Goal: Task Accomplishment & Management: Manage account settings

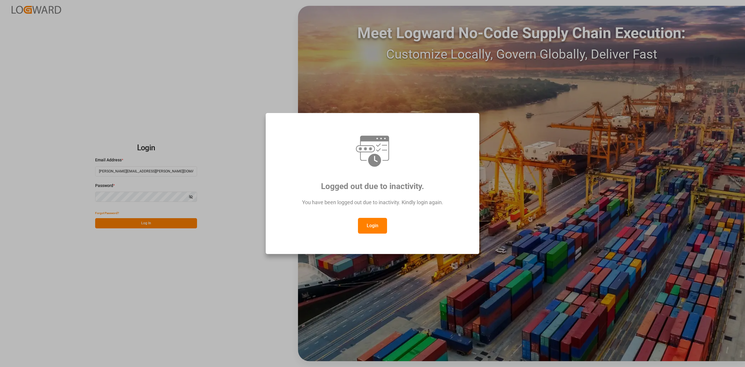
click at [375, 226] on button "Login" at bounding box center [372, 226] width 29 height 16
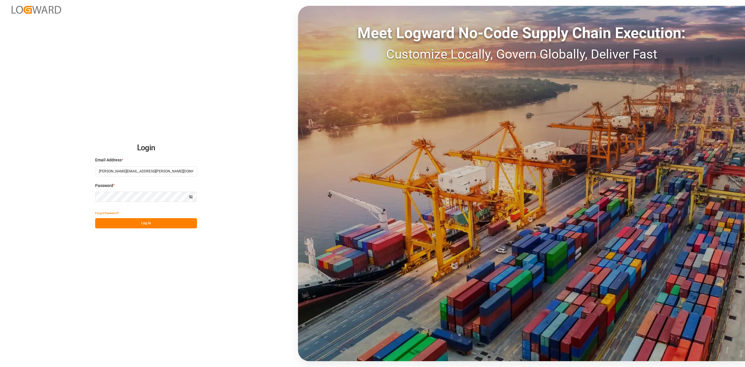
click at [122, 219] on button "Log In" at bounding box center [146, 223] width 102 height 10
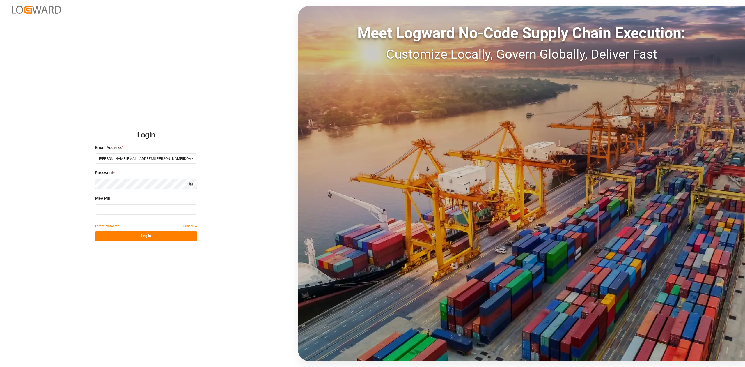
click at [120, 208] on input at bounding box center [146, 209] width 102 height 10
type input "747378"
click at [160, 233] on button "Log In" at bounding box center [146, 236] width 102 height 10
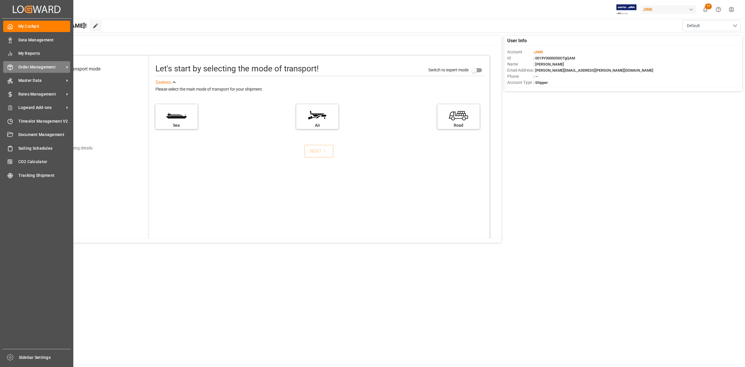
click at [45, 64] on span "Order Management" at bounding box center [41, 67] width 46 height 6
click at [52, 67] on span "Order Management" at bounding box center [41, 67] width 46 height 6
click at [27, 65] on span "Order Management" at bounding box center [41, 67] width 46 height 6
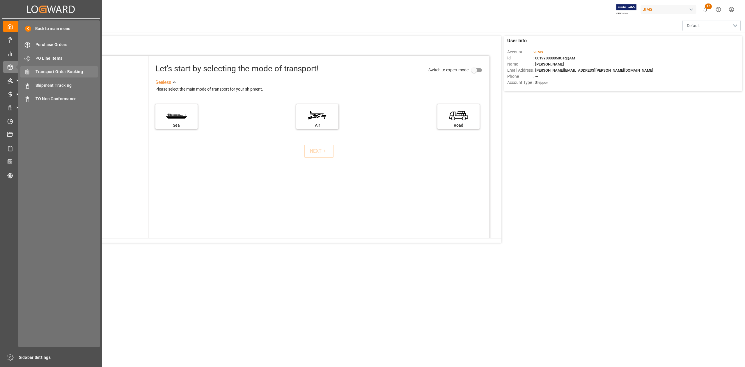
click at [70, 71] on span "Transport Order Booking" at bounding box center [66, 72] width 63 height 6
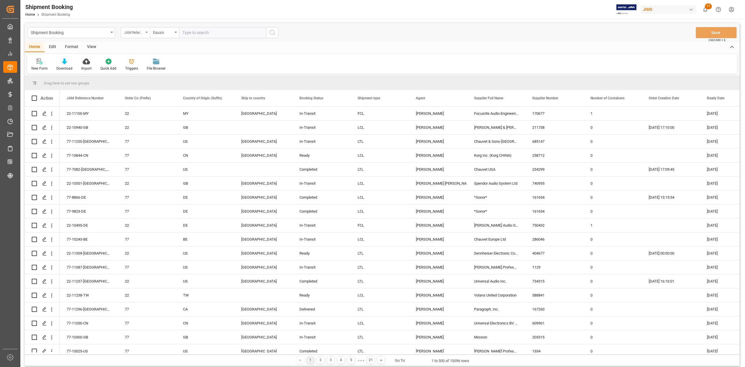
click at [147, 33] on div "JAM Reference Number" at bounding box center [135, 32] width 29 height 11
click at [141, 48] on input "text" at bounding box center [164, 45] width 82 height 9
type input "book"
click at [154, 74] on div "Booking Number" at bounding box center [164, 71] width 87 height 12
click at [216, 30] on input "text" at bounding box center [222, 32] width 87 height 11
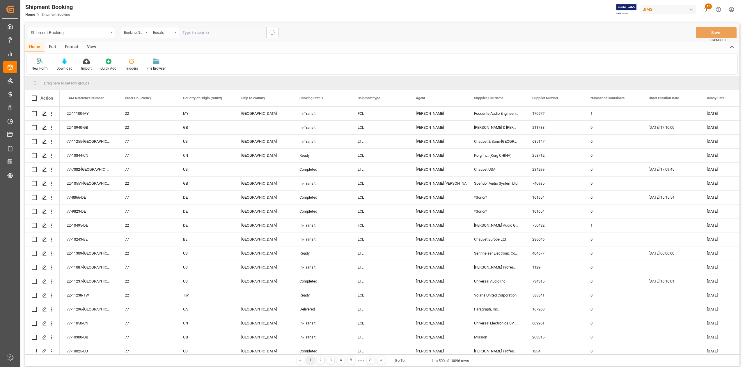
paste input "S43926YMQ"
type input "S43926YMQ"
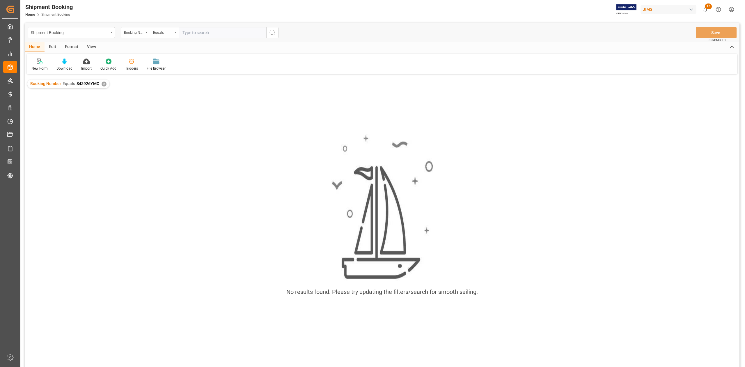
click at [104, 83] on div "✕" at bounding box center [104, 83] width 5 height 5
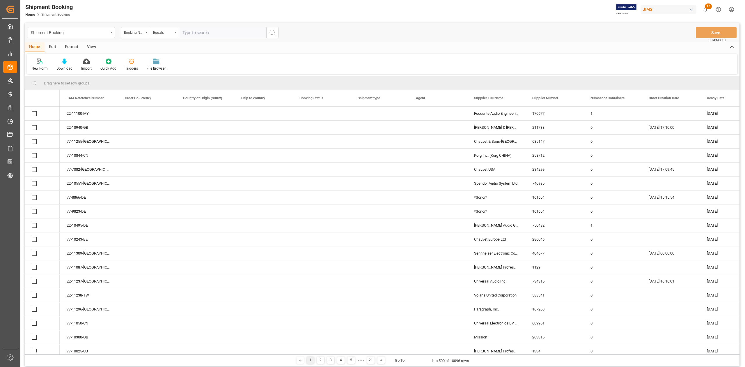
click at [148, 34] on div "Booking Number" at bounding box center [135, 32] width 29 height 11
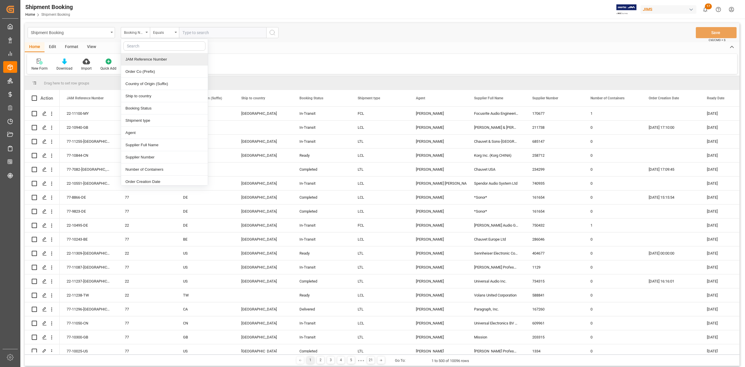
click at [140, 60] on div "JAM Reference Number" at bounding box center [164, 59] width 87 height 12
click at [226, 31] on input "text" at bounding box center [222, 32] width 87 height 11
paste input "77-10473-CN"
type input "77-10473-CN"
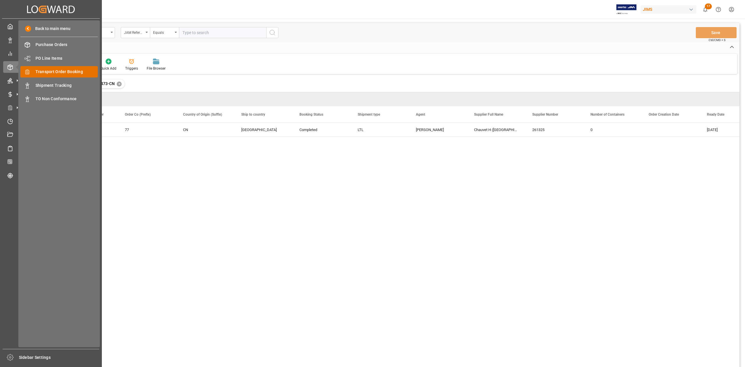
click at [61, 71] on span "Transport Order Booking" at bounding box center [66, 72] width 63 height 6
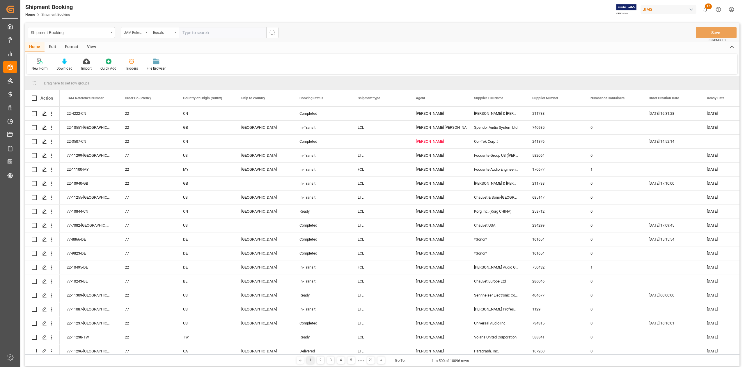
click at [201, 31] on input "text" at bounding box center [222, 32] width 87 height 11
paste input "77-8926-SE"
type input "77-8926-SE"
click at [275, 33] on icon "search button" at bounding box center [272, 32] width 7 height 7
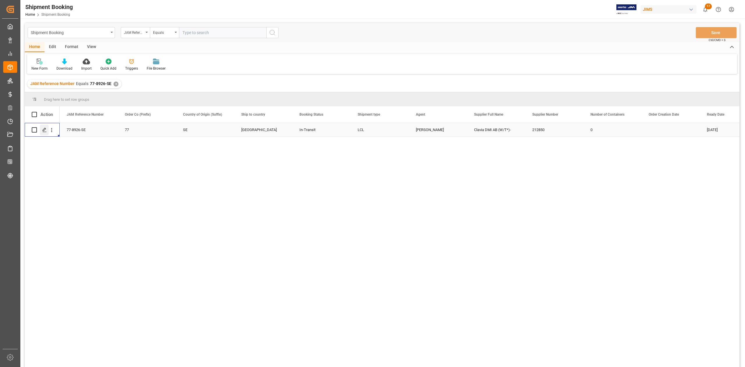
click at [45, 130] on polygon "Press SPACE to select this row." at bounding box center [44, 129] width 3 height 3
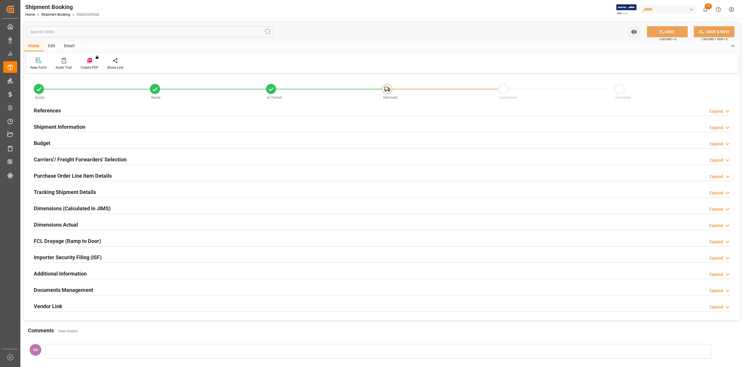
type input "36"
click at [51, 108] on h2 "References" at bounding box center [47, 110] width 27 height 8
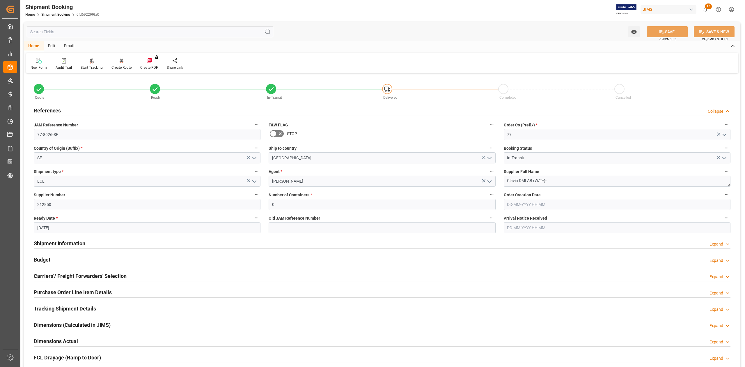
click at [51, 108] on h2 "References" at bounding box center [47, 110] width 27 height 8
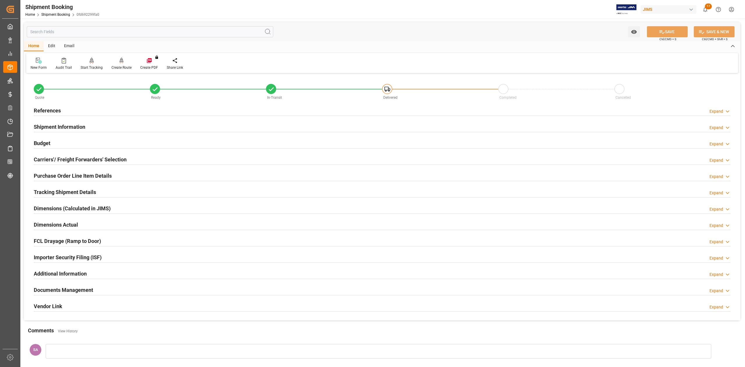
click at [64, 127] on h2 "Shipment Information" at bounding box center [59, 127] width 51 height 8
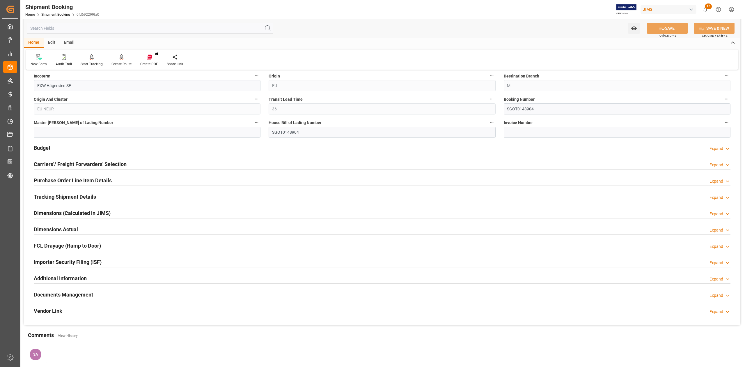
scroll to position [233, 0]
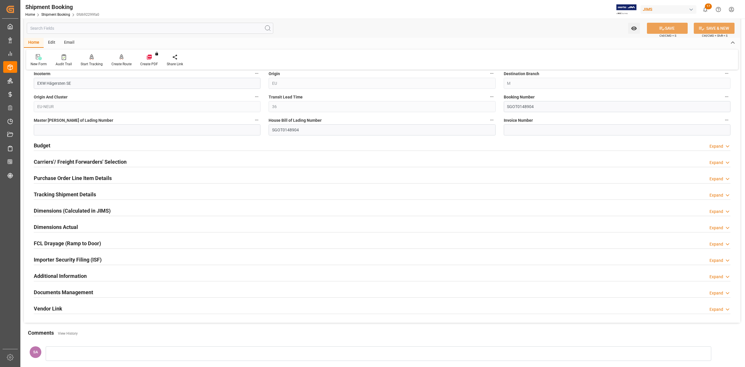
click at [51, 193] on h2 "Tracking Shipment Details" at bounding box center [65, 194] width 62 height 8
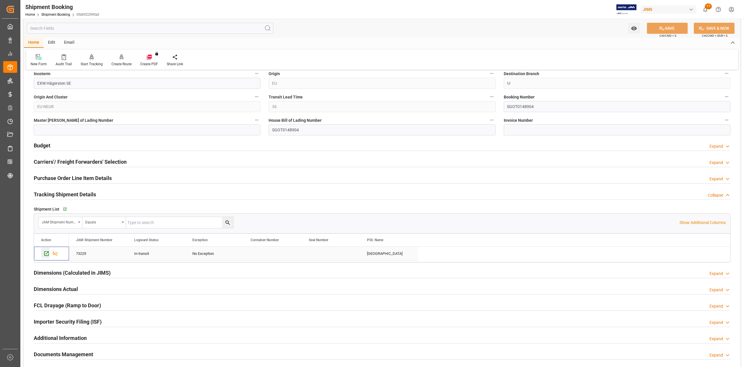
click at [45, 254] on icon "Press SPACE to select this row." at bounding box center [46, 253] width 6 height 6
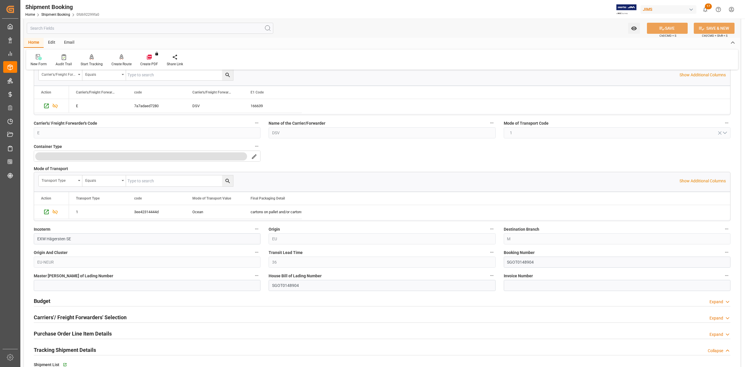
scroll to position [0, 0]
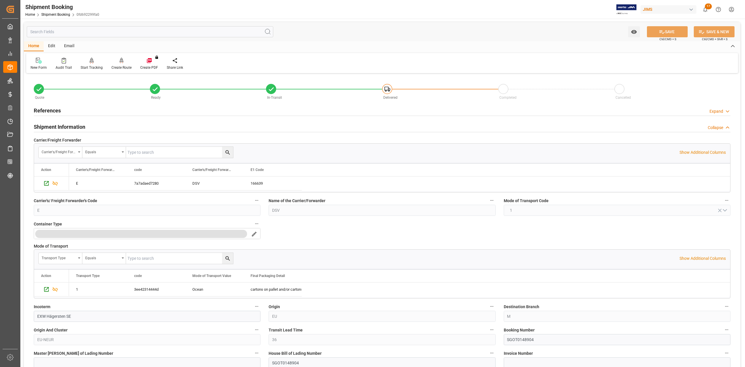
click at [52, 112] on h2 "References" at bounding box center [47, 110] width 27 height 8
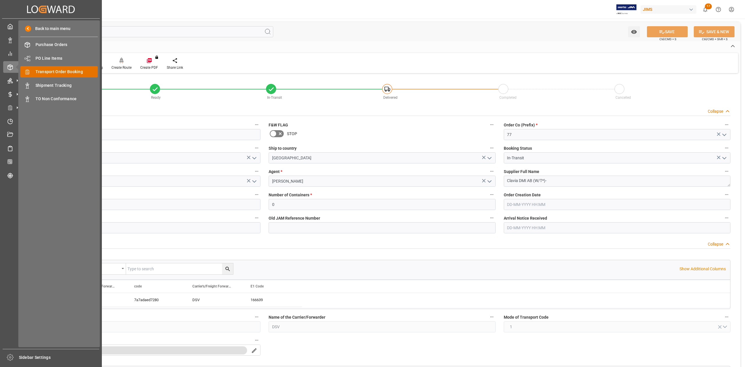
click at [56, 72] on span "Transport Order Booking" at bounding box center [66, 72] width 63 height 6
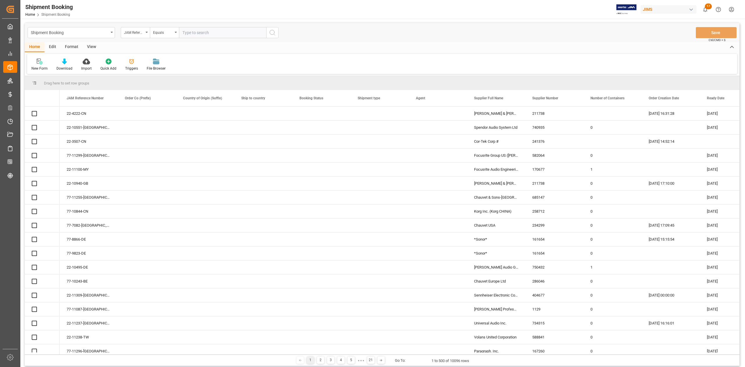
click at [201, 30] on input "text" at bounding box center [222, 32] width 87 height 11
paste input "77-10427-ID"
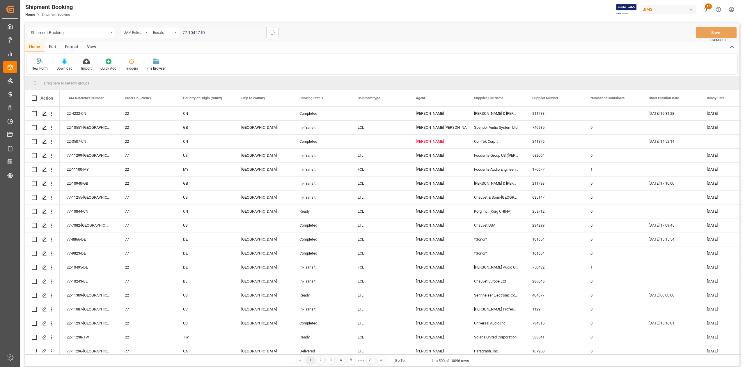
type input "77-10427-ID"
click at [273, 35] on icon "search button" at bounding box center [272, 32] width 7 height 7
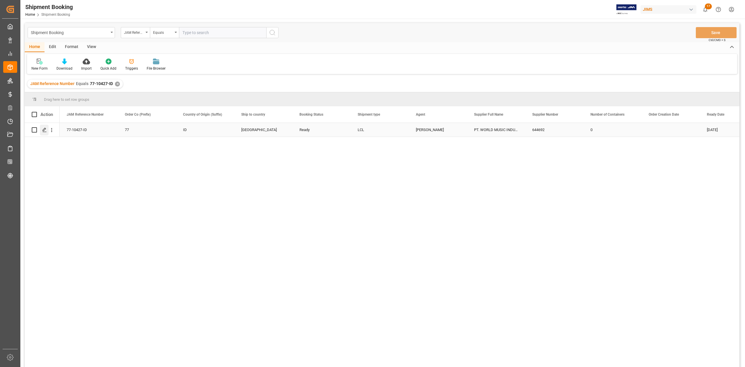
click at [43, 133] on div "Press SPACE to select this row." at bounding box center [44, 129] width 9 height 11
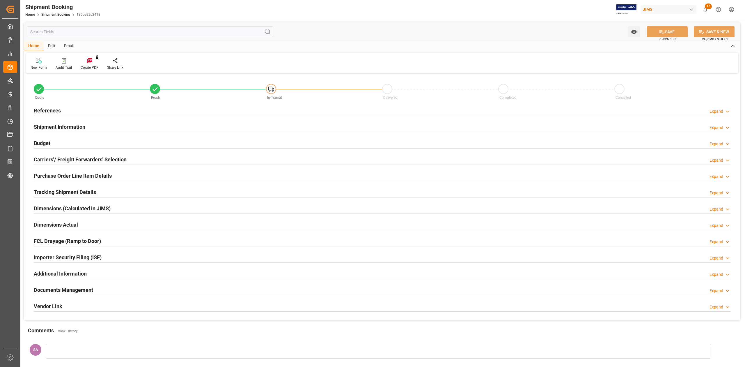
type input "21"
click at [79, 173] on h2 "Purchase Order Line Item Details" at bounding box center [73, 176] width 78 height 8
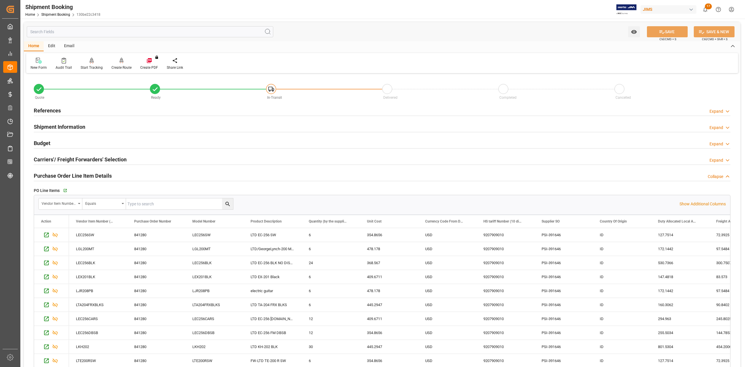
click at [79, 173] on h2 "Purchase Order Line Item Details" at bounding box center [73, 176] width 78 height 8
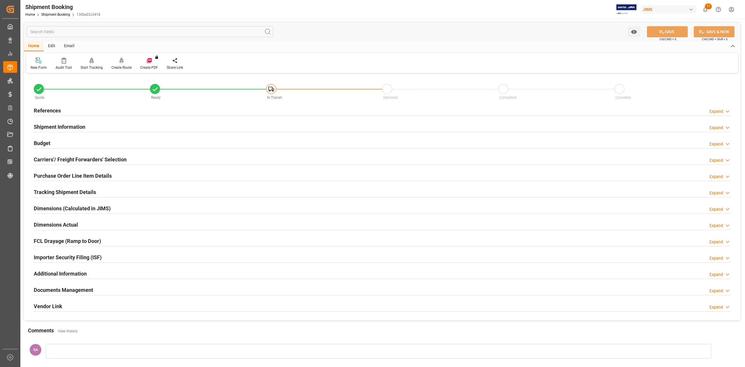
click at [58, 124] on h2 "Shipment Information" at bounding box center [59, 127] width 51 height 8
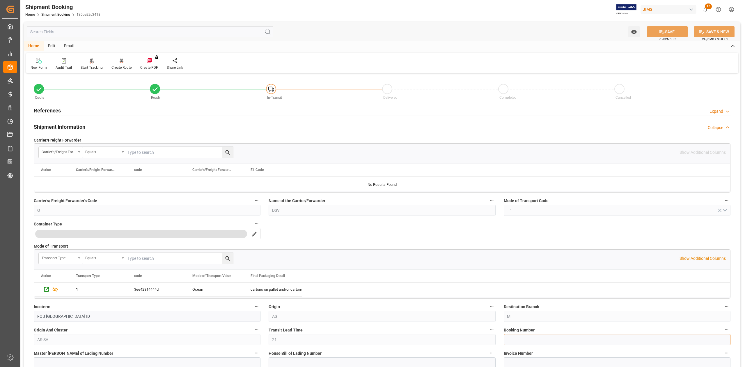
click at [548, 342] on input at bounding box center [617, 339] width 227 height 11
paste input "SRAF0041017"
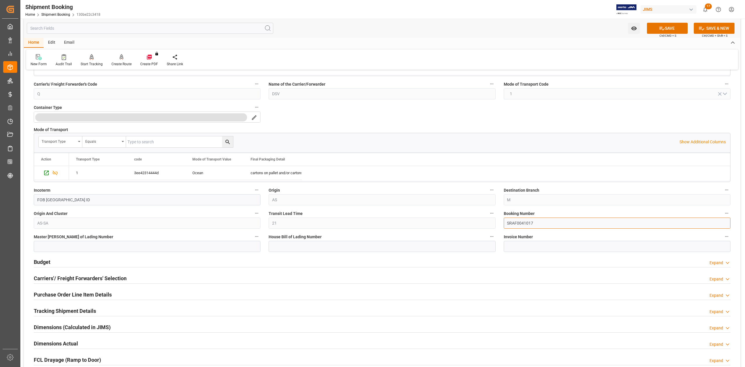
type input "SRAF0041017"
click at [298, 244] on input at bounding box center [381, 246] width 227 height 11
paste input "SRAF0041017"
type input "SRAF0041017"
click at [664, 26] on button "SAVE" at bounding box center [667, 28] width 41 height 11
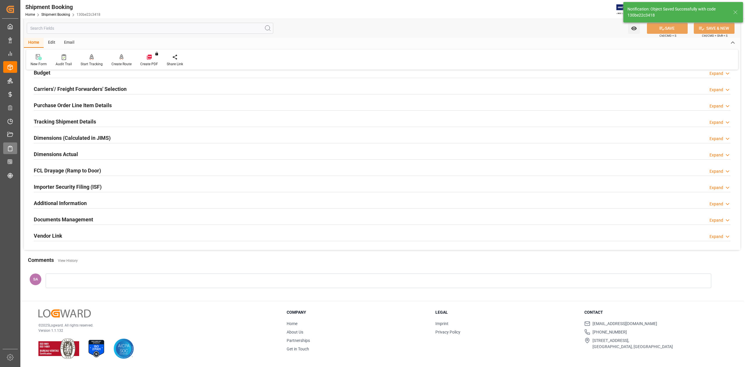
scroll to position [0, 0]
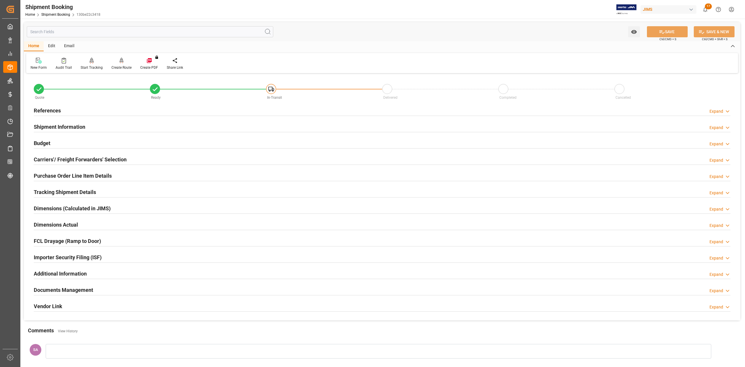
click at [55, 194] on h2 "Tracking Shipment Details" at bounding box center [65, 192] width 62 height 8
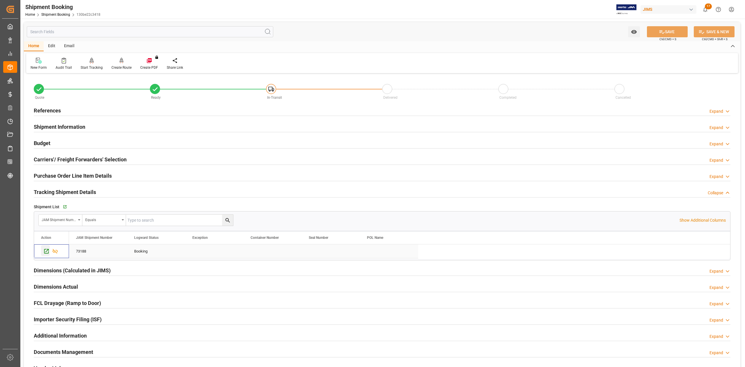
click at [46, 251] on icon "Press SPACE to select this row." at bounding box center [46, 251] width 6 height 6
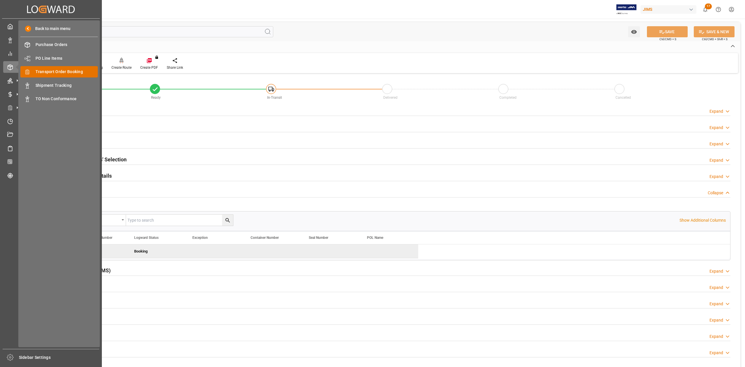
click at [63, 72] on span "Transport Order Booking" at bounding box center [66, 72] width 63 height 6
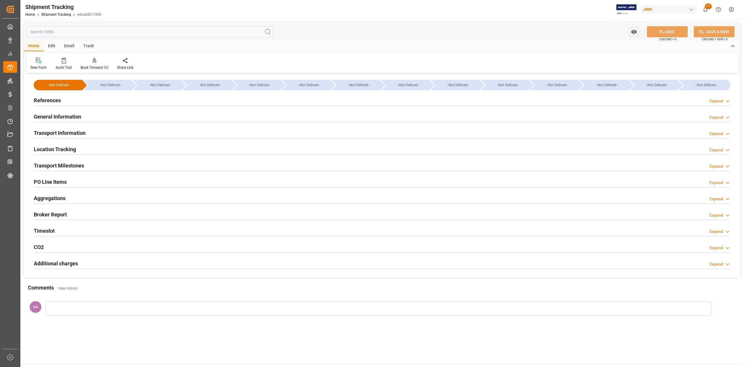
click at [79, 166] on h2 "Transport Milestones" at bounding box center [59, 165] width 50 height 8
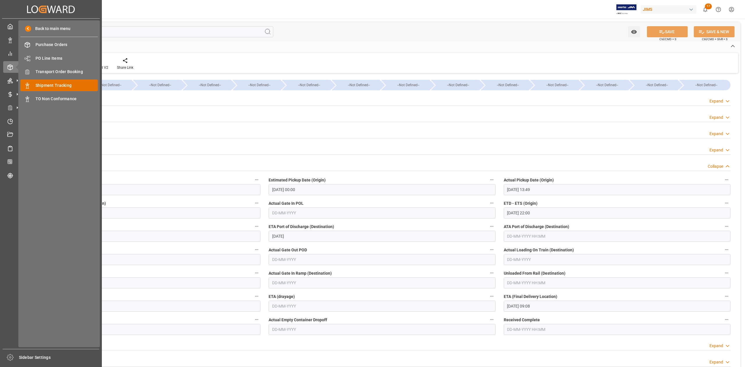
click at [72, 84] on span "Shipment Tracking" at bounding box center [66, 85] width 63 height 6
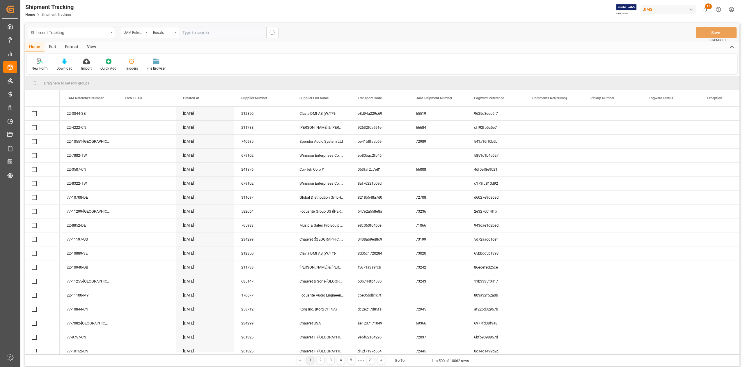
click at [209, 33] on input "text" at bounding box center [222, 32] width 87 height 11
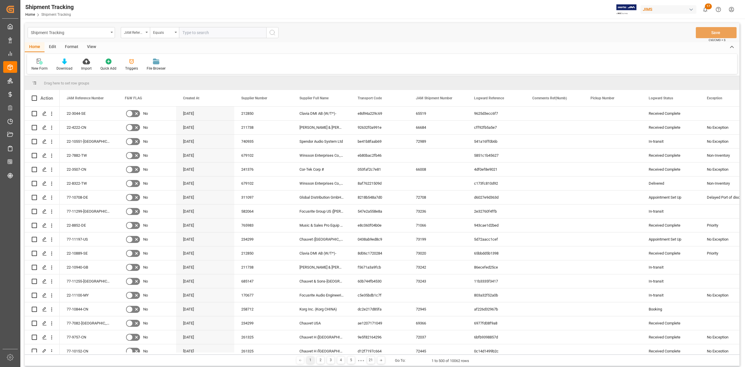
paste input "77-10427-ID"
type input "77-10427-ID"
click at [274, 33] on circle "search button" at bounding box center [272, 32] width 5 height 5
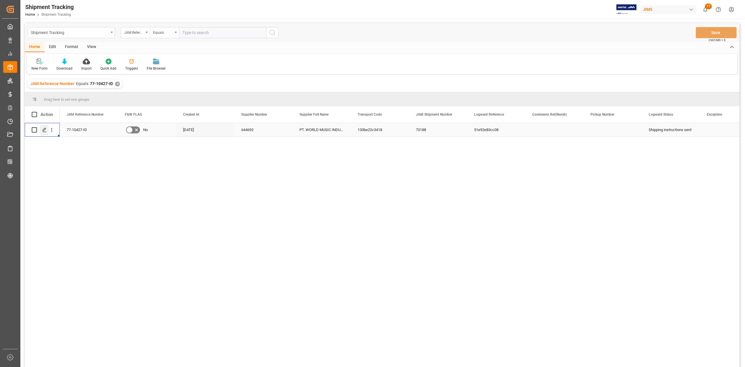
click at [47, 129] on icon "Press SPACE to select this row." at bounding box center [44, 129] width 5 height 5
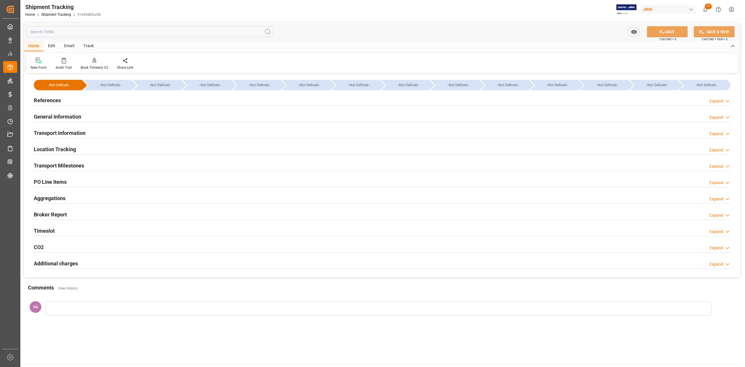
type input "[DATE] 00:00"
type input "06-10-2025 00:00"
type input "27-10-2025 00:00"
click at [75, 168] on h2 "Transport Milestones" at bounding box center [59, 165] width 50 height 8
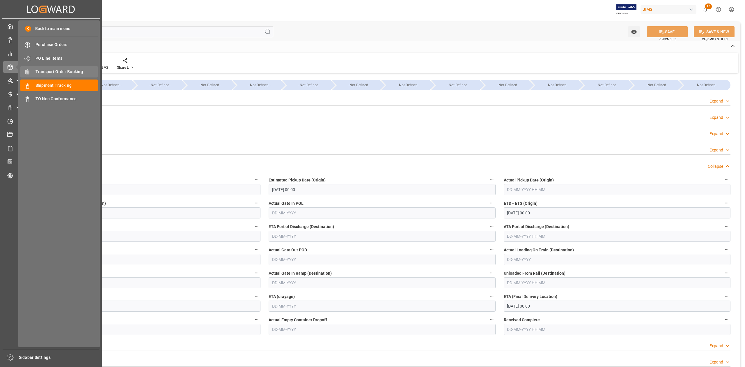
click at [61, 69] on span "Transport Order Booking" at bounding box center [66, 72] width 63 height 6
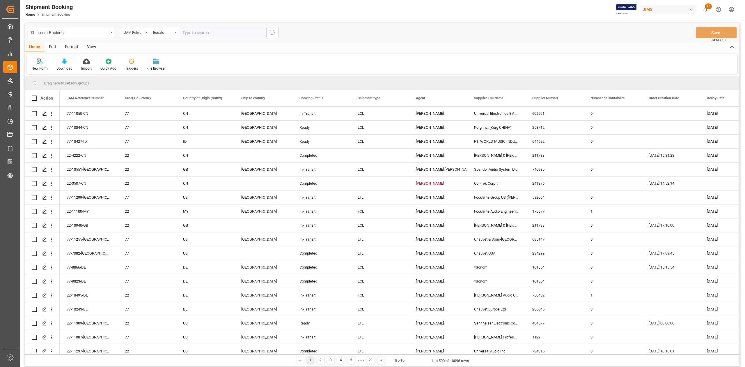
click at [207, 33] on input "text" at bounding box center [222, 32] width 87 height 11
paste input "77-11208-DE"
type input "77-11208-DE"
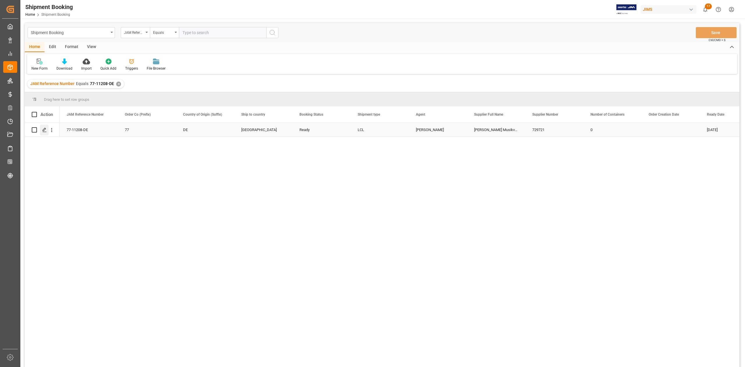
click at [42, 132] on div "Press SPACE to select this row." at bounding box center [44, 129] width 9 height 11
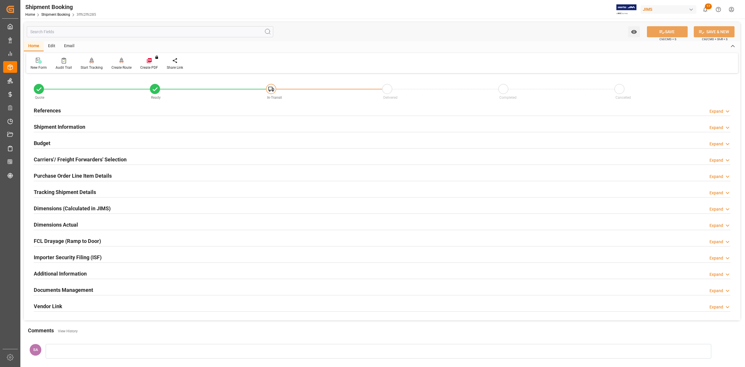
click at [49, 142] on h2 "Budget" at bounding box center [42, 143] width 17 height 8
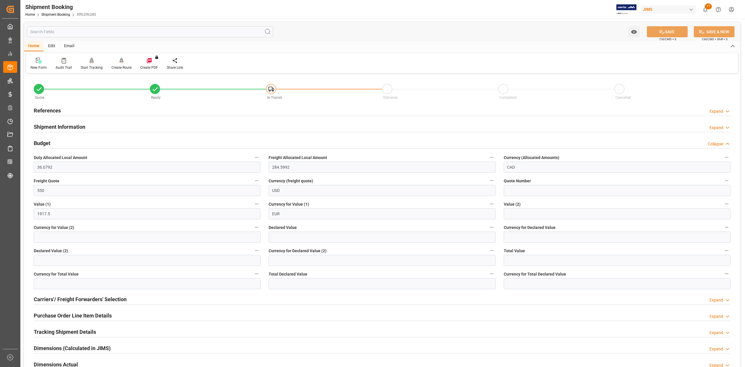
click at [49, 142] on h2 "Budget" at bounding box center [42, 143] width 17 height 8
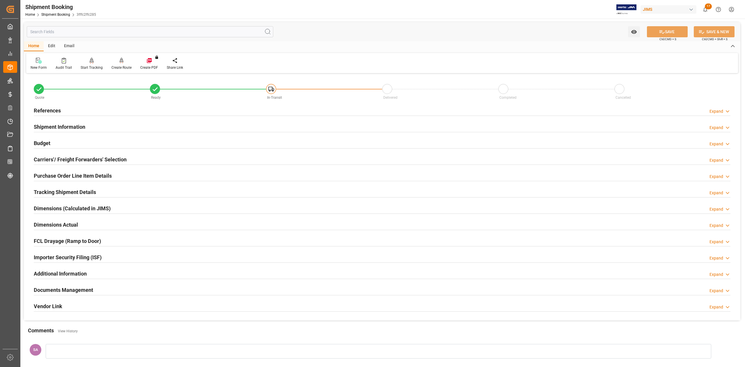
click at [51, 142] on div "Budget Expand" at bounding box center [382, 142] width 696 height 11
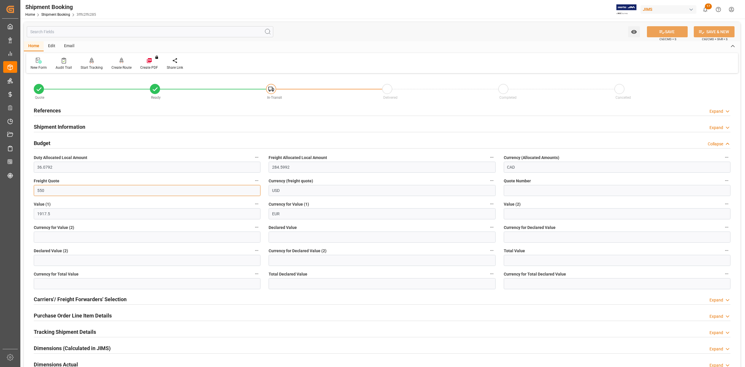
click at [117, 194] on input "550" at bounding box center [147, 190] width 227 height 11
type input "850"
click at [662, 28] on button "SAVE" at bounding box center [667, 31] width 41 height 11
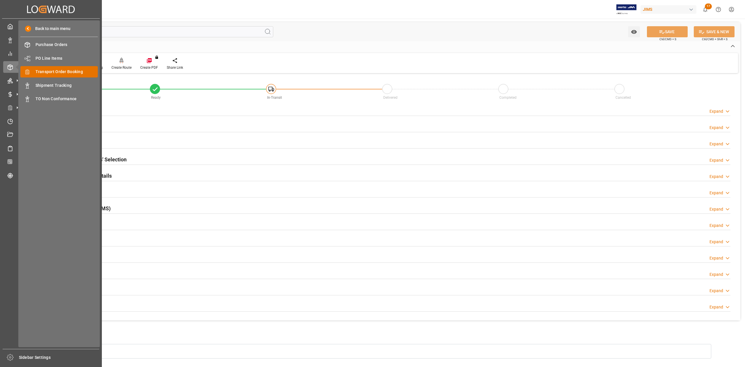
click at [61, 72] on span "Transport Order Booking" at bounding box center [66, 72] width 63 height 6
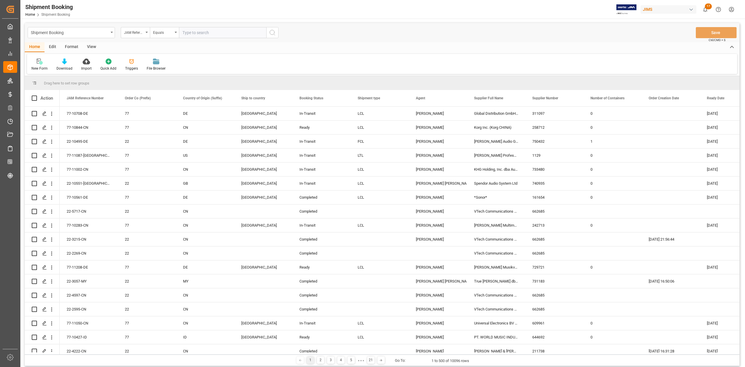
scroll to position [155, 0]
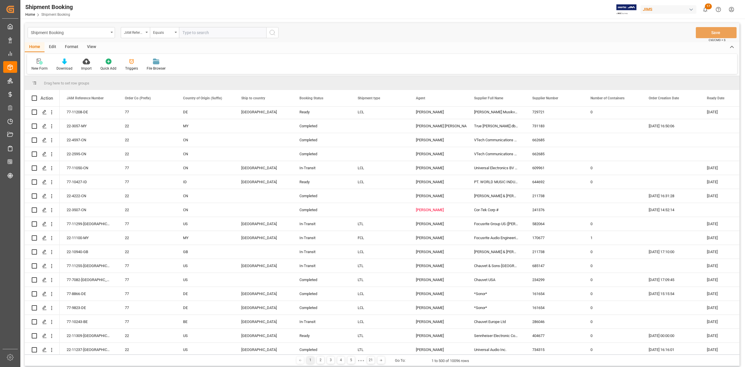
click at [212, 34] on input "text" at bounding box center [222, 32] width 87 height 11
paste input "77-11066-CN"
type input "77-11066-CN"
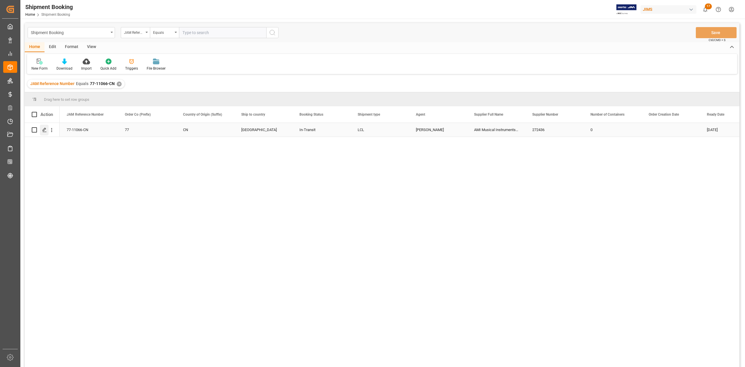
click at [44, 130] on polygon "Press SPACE to select this row." at bounding box center [44, 129] width 3 height 3
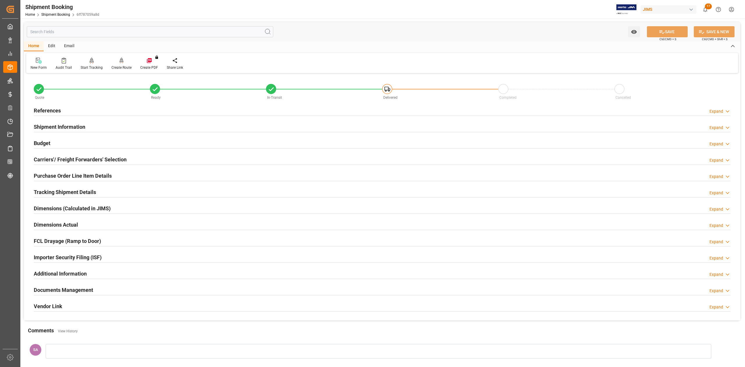
click at [45, 112] on h2 "References" at bounding box center [47, 110] width 27 height 8
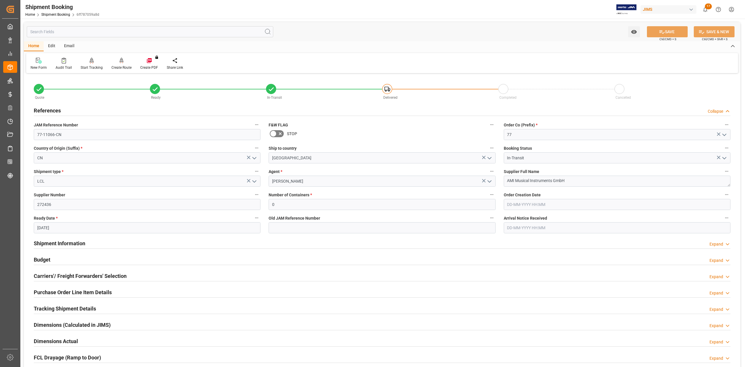
click at [72, 242] on h2 "Shipment Information" at bounding box center [59, 243] width 51 height 8
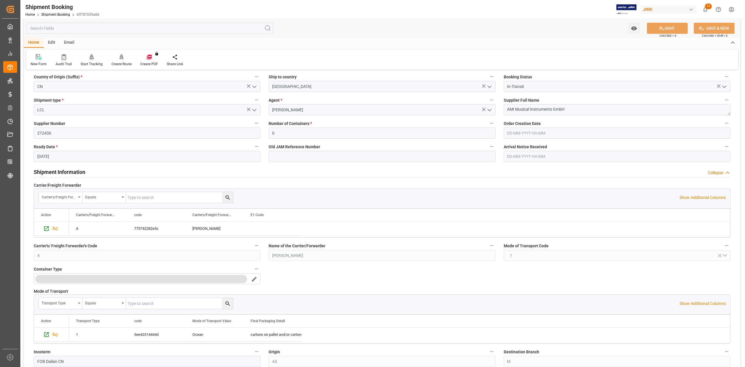
scroll to position [194, 0]
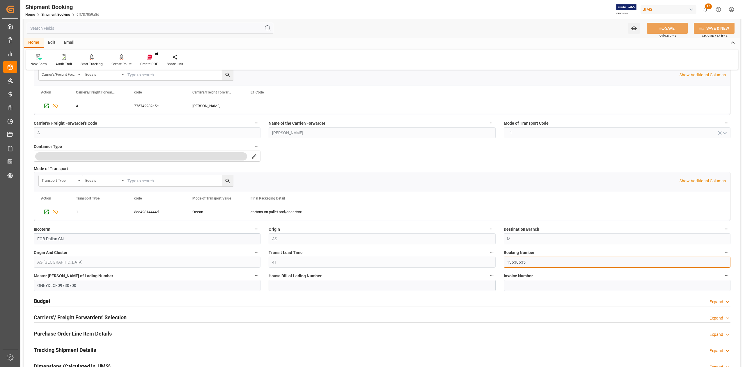
click at [518, 265] on input "13638635" at bounding box center [617, 261] width 227 height 11
click at [518, 264] on input "13638635" at bounding box center [617, 261] width 227 height 11
click at [323, 284] on input at bounding box center [381, 285] width 227 height 11
paste input "DMCNSY090992"
type input "DMCNSY090992"
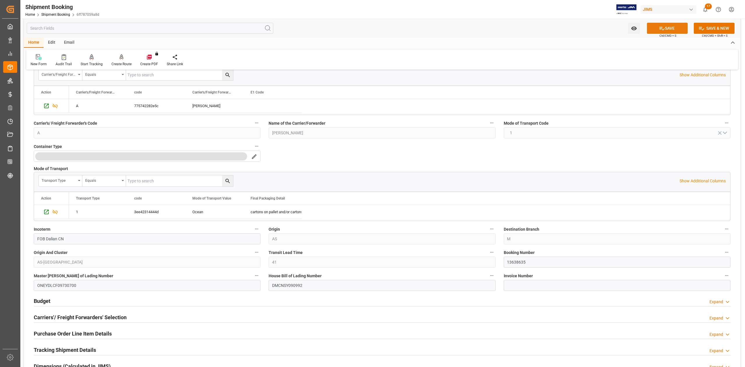
click at [662, 29] on icon at bounding box center [662, 28] width 6 height 6
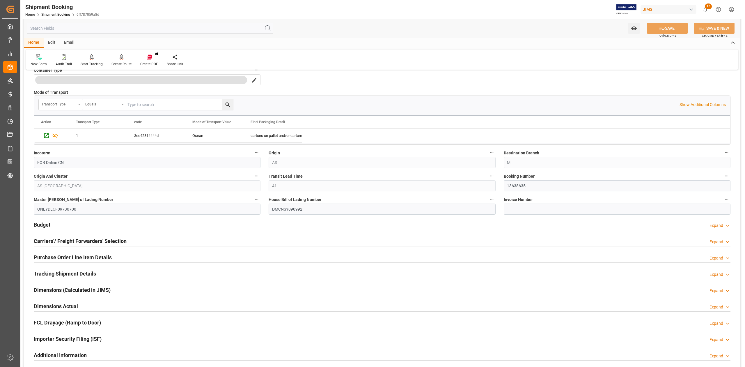
scroll to position [310, 0]
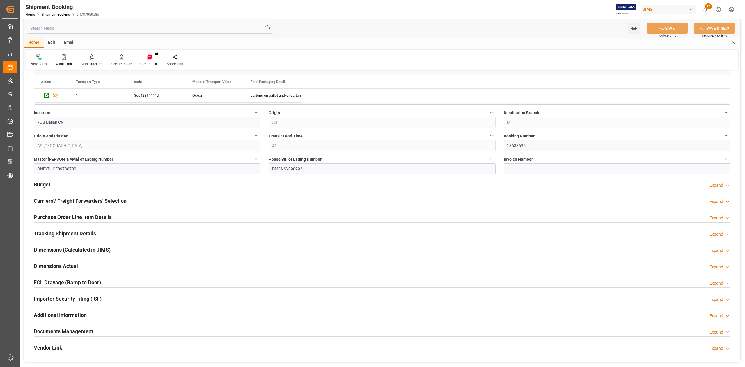
click at [54, 233] on h2 "Tracking Shipment Details" at bounding box center [65, 233] width 62 height 8
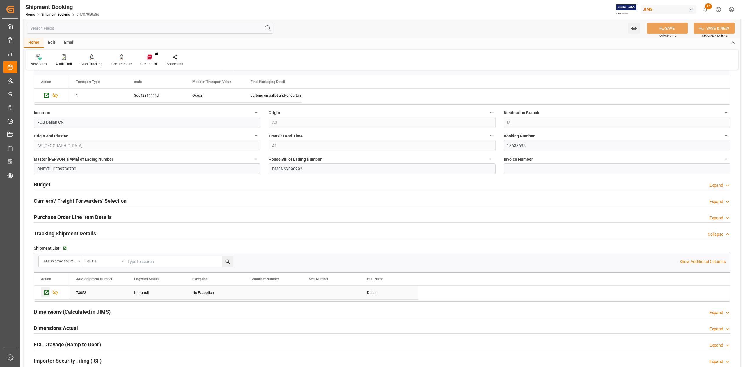
click at [47, 290] on icon "Press SPACE to select this row." at bounding box center [46, 292] width 6 height 6
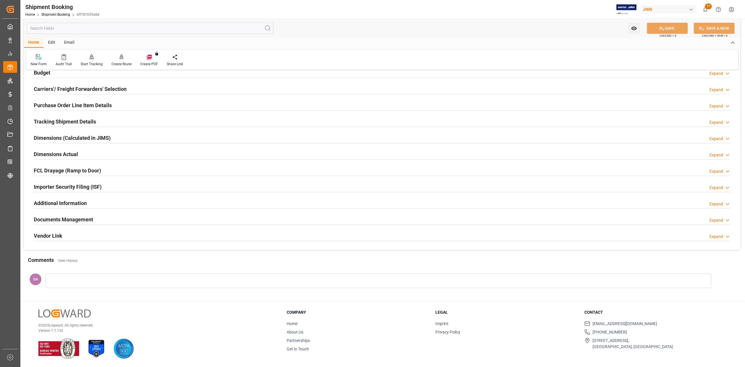
scroll to position [0, 0]
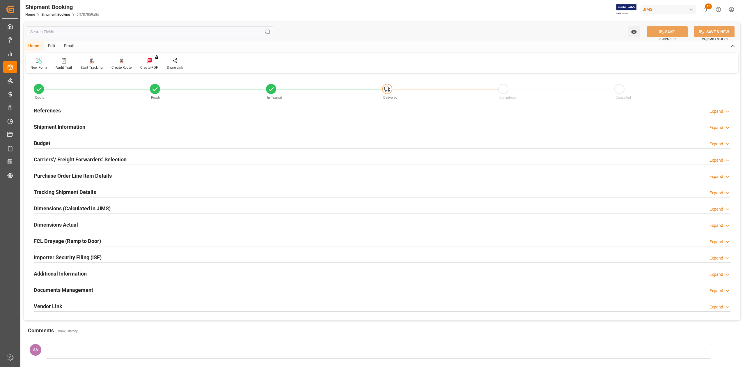
drag, startPoint x: 48, startPoint y: 111, endPoint x: 55, endPoint y: 113, distance: 7.5
click at [48, 111] on h2 "References" at bounding box center [47, 110] width 27 height 8
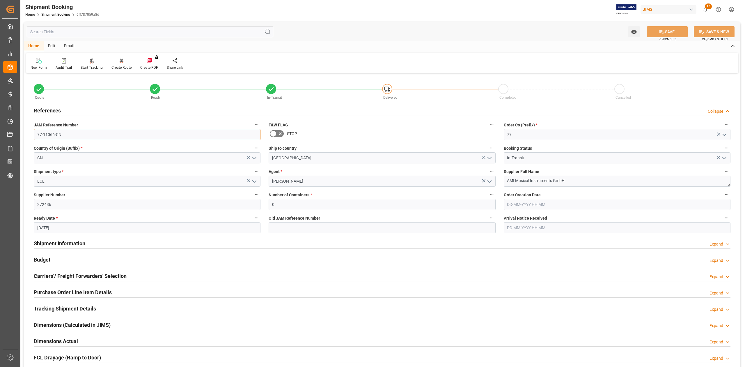
click at [89, 135] on input "77-11066-CN" at bounding box center [147, 134] width 227 height 11
click at [570, 181] on textarea "AMI Musical Instruments GmbH" at bounding box center [617, 180] width 227 height 11
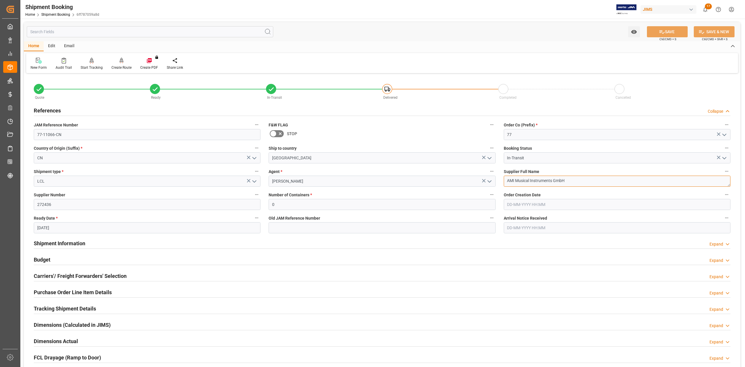
click at [570, 181] on textarea "AMI Musical Instruments GmbH" at bounding box center [617, 180] width 227 height 11
click at [100, 132] on input "77-11066-CN" at bounding box center [147, 134] width 227 height 11
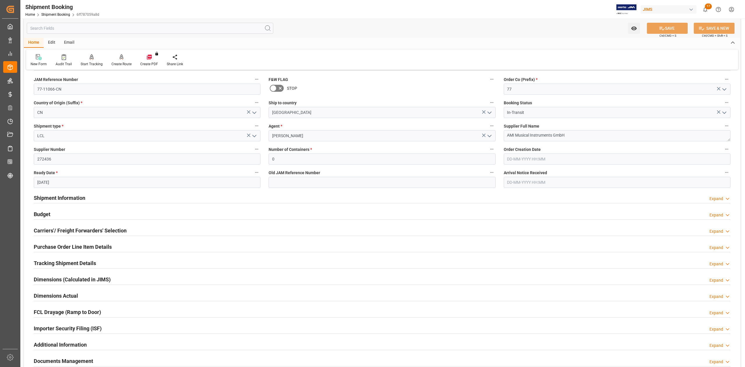
scroll to position [77, 0]
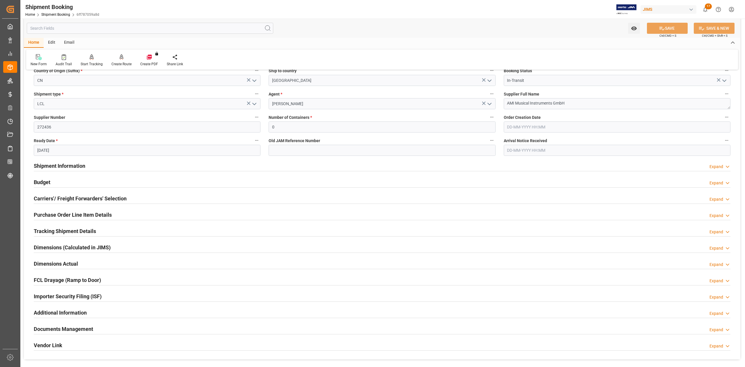
drag, startPoint x: 46, startPoint y: 183, endPoint x: 270, endPoint y: 212, distance: 226.1
click at [46, 183] on h2 "Budget" at bounding box center [42, 182] width 17 height 8
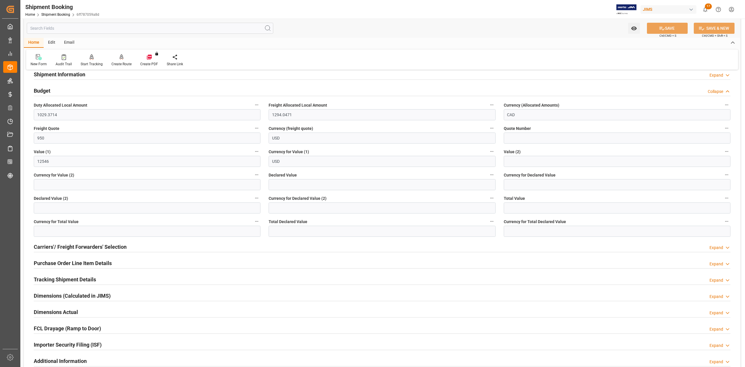
scroll to position [233, 0]
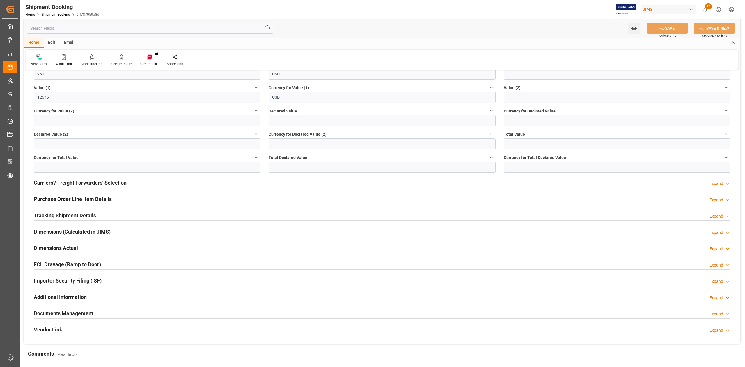
click at [45, 198] on h2 "Purchase Order Line Item Details" at bounding box center [73, 199] width 78 height 8
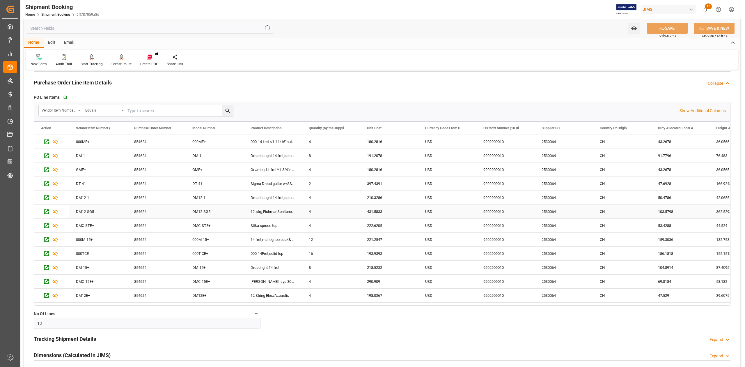
scroll to position [310, 0]
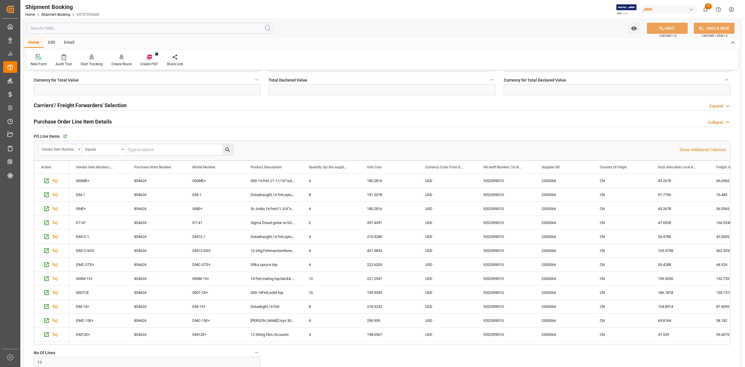
click at [149, 150] on input "text" at bounding box center [179, 149] width 107 height 11
paste input "SDM-15E"
type input "SDM-15E"
click at [230, 152] on icon "search button" at bounding box center [228, 150] width 6 height 6
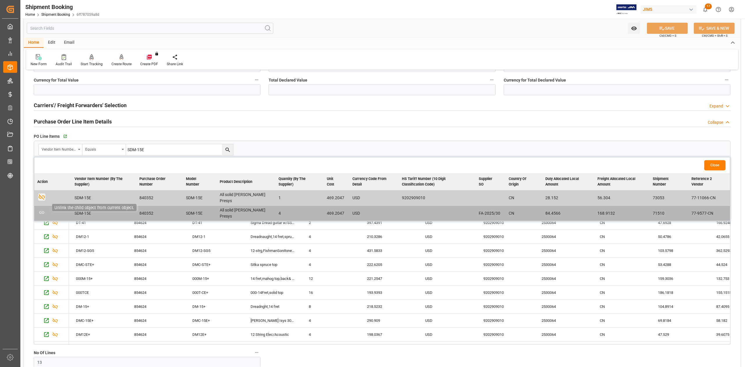
click at [39, 197] on icon "button" at bounding box center [42, 197] width 6 height 6
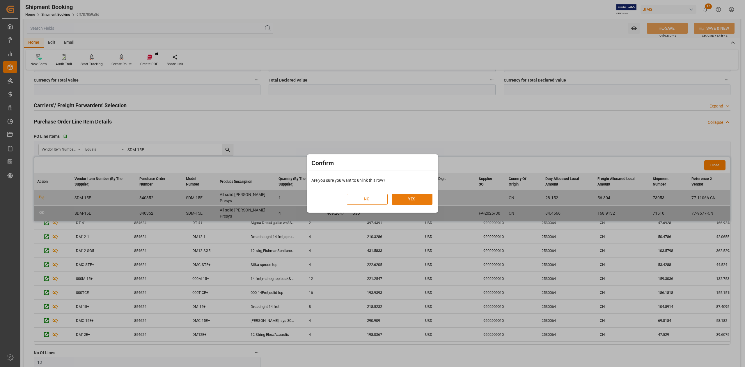
click at [412, 202] on button "YES" at bounding box center [412, 198] width 41 height 11
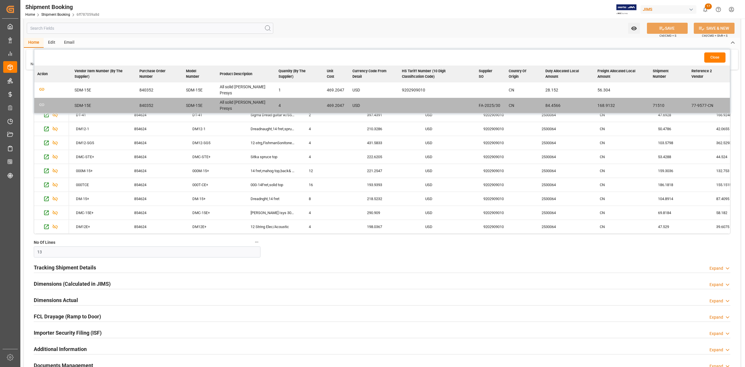
scroll to position [426, 0]
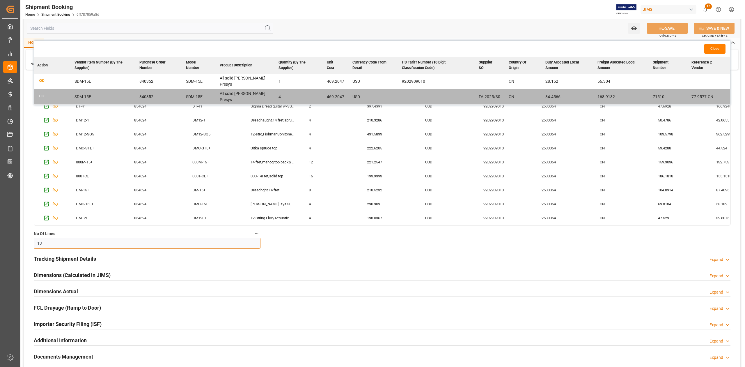
click at [53, 241] on input "13" at bounding box center [147, 242] width 227 height 11
type input "12"
click at [672, 27] on button "SAVE" at bounding box center [667, 28] width 41 height 11
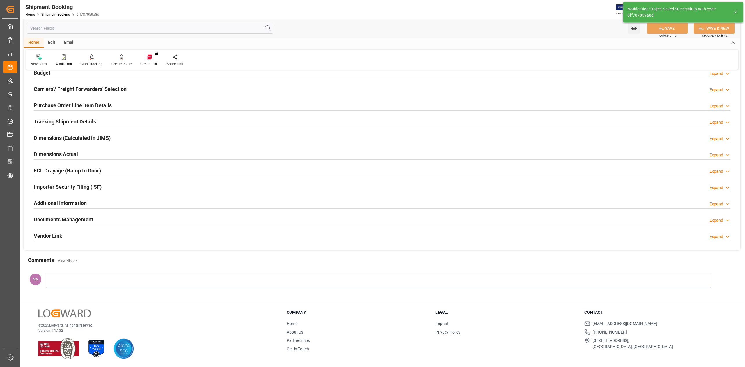
scroll to position [0, 0]
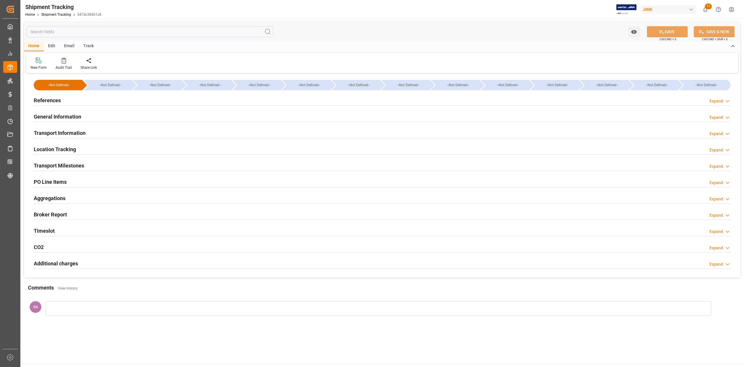
type input "[DATE] 00:00"
type input "[DATE]"
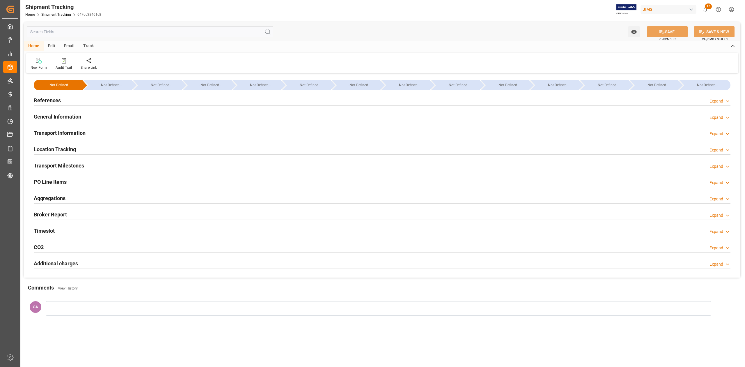
type input "[DATE] 00:00"
click at [72, 166] on h2 "Transport Milestones" at bounding box center [59, 165] width 50 height 8
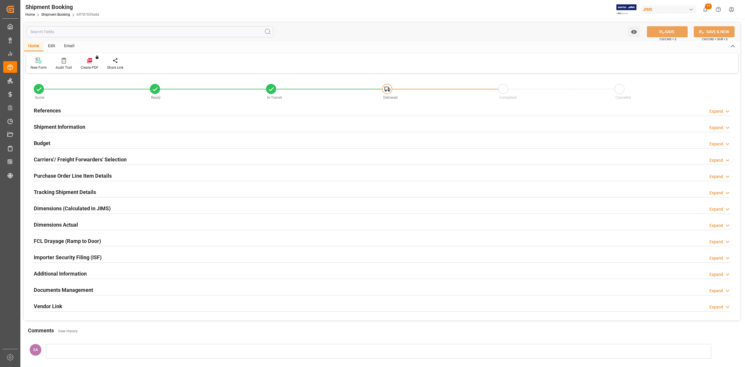
type input "1001.2194"
type input "1237.7431"
type input "950"
type input "12218"
click at [40, 142] on h2 "Budget" at bounding box center [42, 143] width 17 height 8
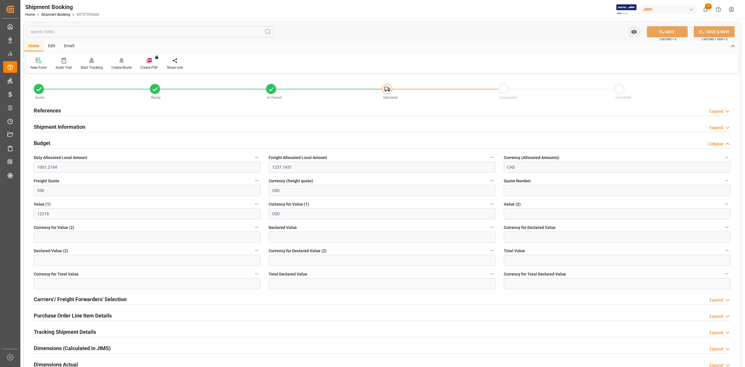
click at [56, 125] on h2 "Shipment Information" at bounding box center [59, 127] width 51 height 8
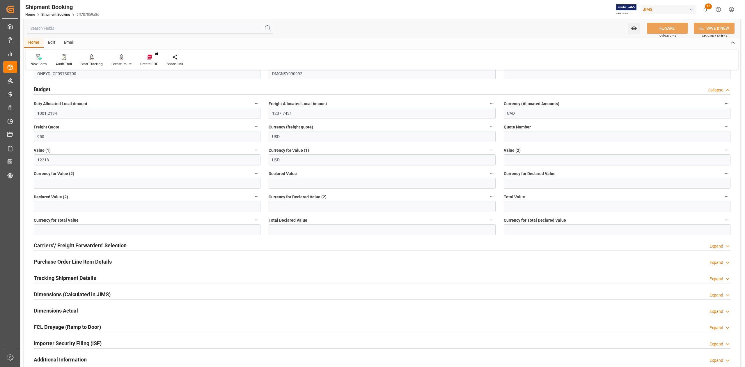
scroll to position [349, 0]
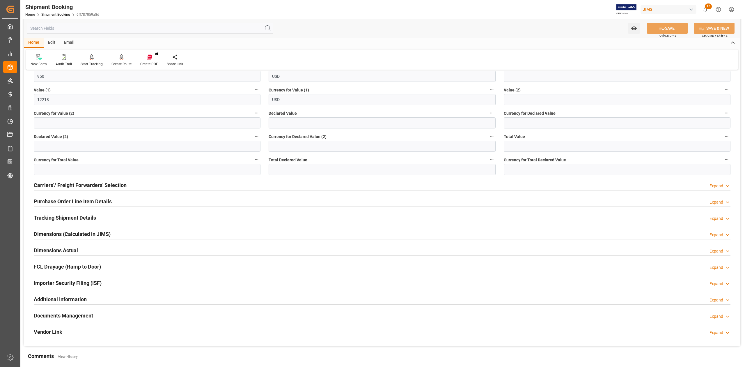
drag, startPoint x: 155, startPoint y: 226, endPoint x: 160, endPoint y: 222, distance: 6.4
click at [160, 222] on div "Tracking Shipment Details Expand" at bounding box center [382, 217] width 705 height 16
click at [59, 204] on h2 "Purchase Order Line Item Details" at bounding box center [73, 201] width 78 height 8
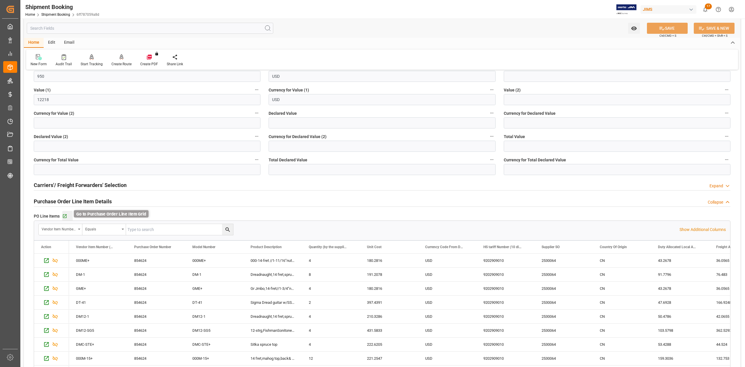
click at [63, 218] on icon "button" at bounding box center [65, 216] width 4 height 4
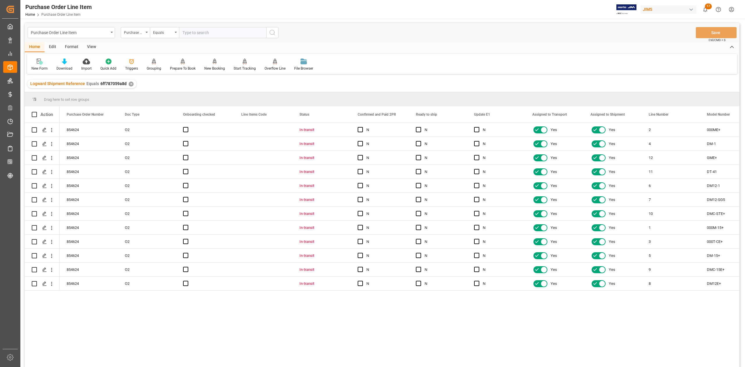
click at [91, 49] on div "View" at bounding box center [92, 47] width 18 height 10
click at [67, 65] on div "Standard Templates" at bounding box center [66, 64] width 38 height 13
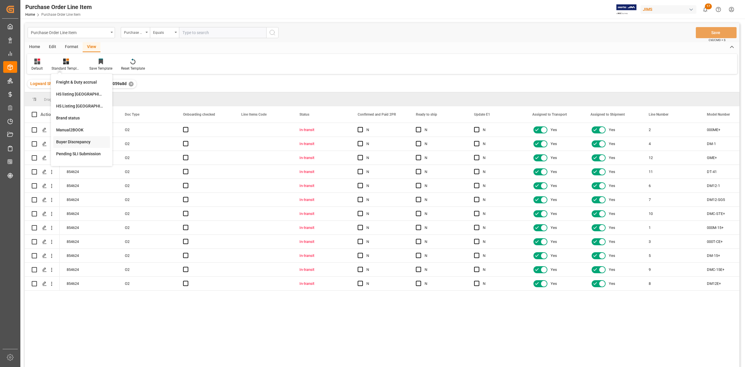
click at [83, 141] on div "Buyer Discrepancy" at bounding box center [81, 142] width 51 height 6
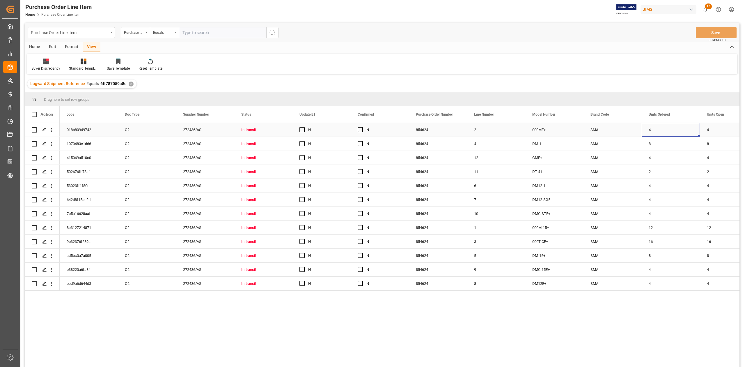
click at [650, 129] on div "4" at bounding box center [670, 130] width 58 height 14
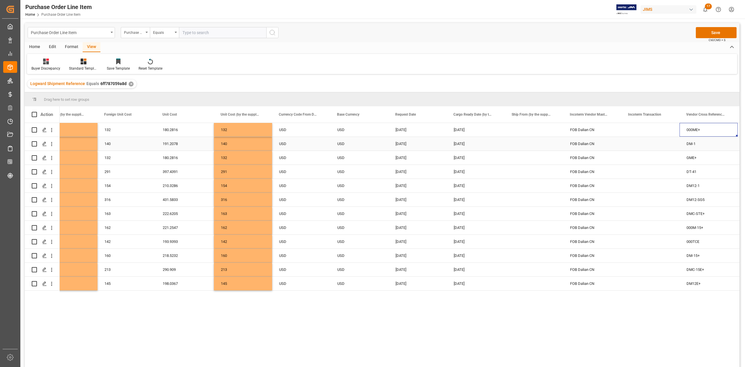
scroll to position [0, 777]
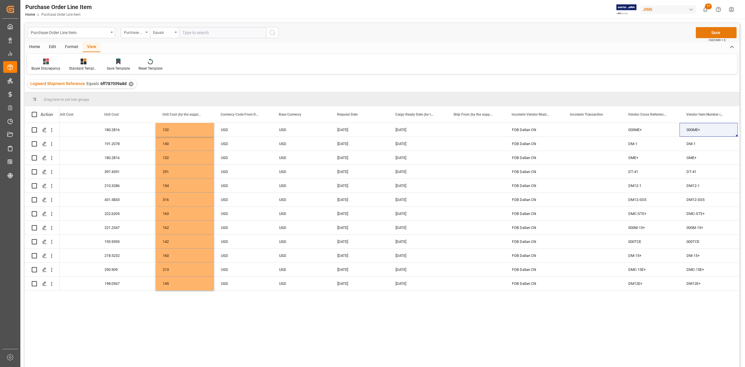
click at [724, 29] on button "Save" at bounding box center [716, 32] width 41 height 11
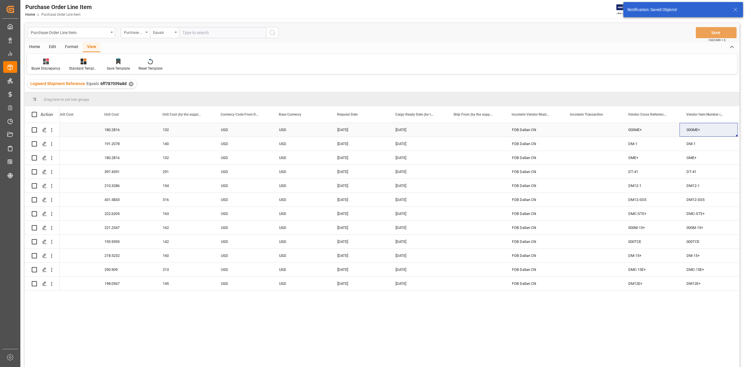
click at [419, 133] on div "[DATE]" at bounding box center [417, 130] width 58 height 14
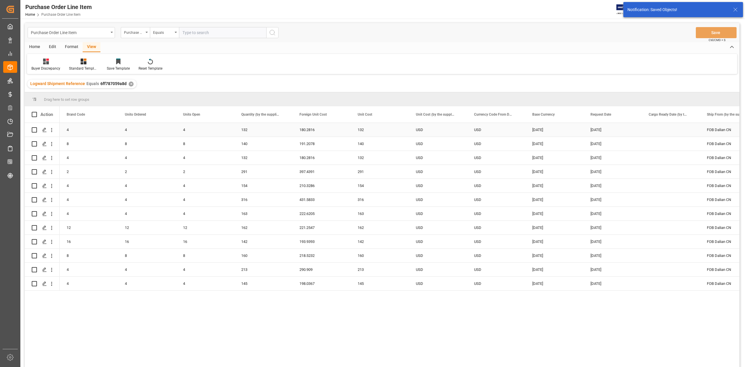
scroll to position [0, 349]
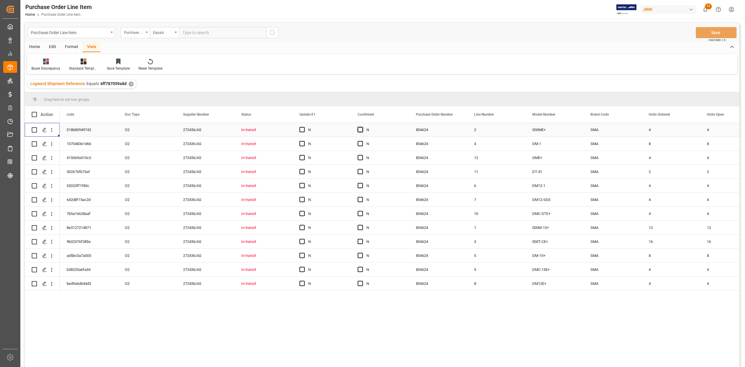
click at [357, 127] on span "Press SPACE to select this row." at bounding box center [359, 129] width 5 height 5
click at [362, 127] on input "Press SPACE to select this row." at bounding box center [362, 127] width 0 height 0
drag, startPoint x: 408, startPoint y: 135, endPoint x: 388, endPoint y: 282, distance: 148.2
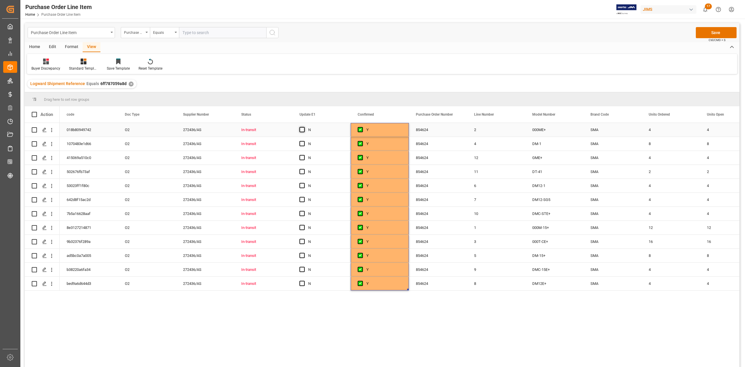
click at [304, 128] on span "Press SPACE to select this row." at bounding box center [301, 129] width 5 height 5
click at [304, 127] on input "Press SPACE to select this row." at bounding box center [304, 127] width 0 height 0
drag, startPoint x: 348, startPoint y: 134, endPoint x: 336, endPoint y: 282, distance: 147.7
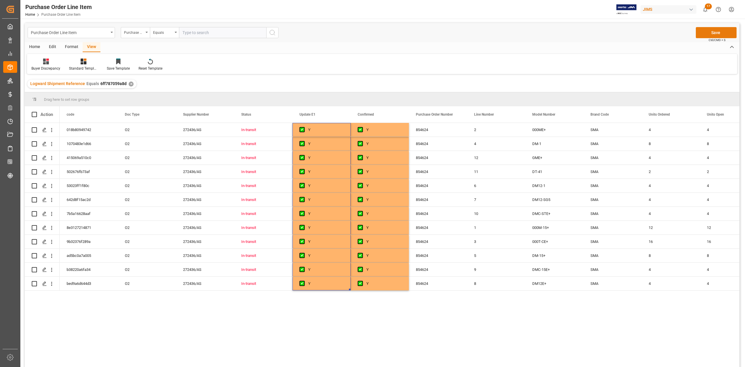
click at [725, 35] on button "Save" at bounding box center [716, 32] width 41 height 11
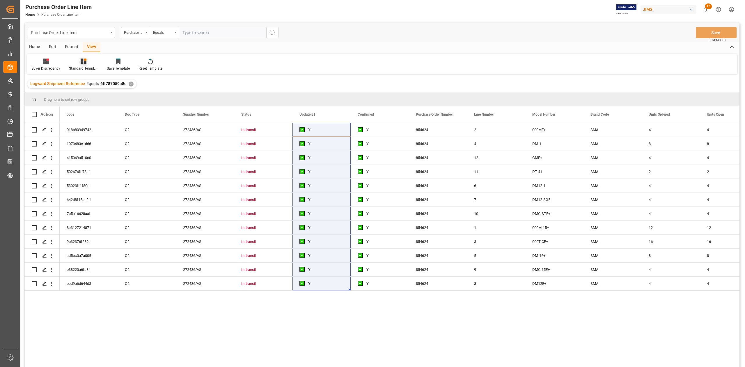
click at [80, 63] on div at bounding box center [83, 61] width 29 height 6
click at [98, 140] on div "Buyer Discrepancy" at bounding box center [99, 142] width 51 height 6
click at [83, 65] on div "Standard Templates" at bounding box center [84, 64] width 38 height 13
click at [40, 66] on div "Buyer Discrepancy" at bounding box center [45, 68] width 29 height 5
click at [50, 85] on div "Default" at bounding box center [61, 82] width 51 height 6
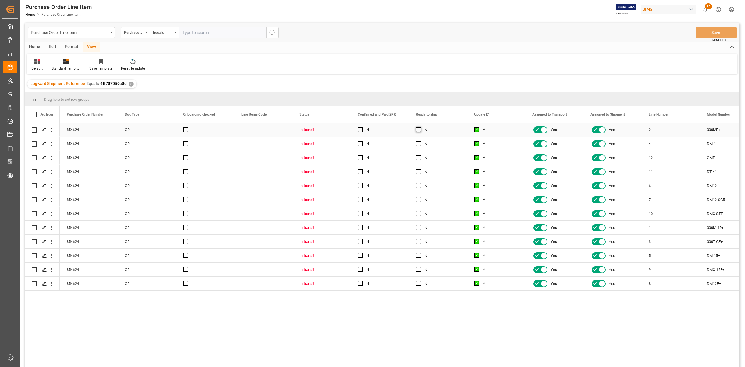
click at [418, 129] on span "Press SPACE to select this row." at bounding box center [418, 129] width 5 height 5
click at [420, 127] on input "Press SPACE to select this row." at bounding box center [420, 127] width 0 height 0
drag, startPoint x: 466, startPoint y: 135, endPoint x: 460, endPoint y: 291, distance: 156.0
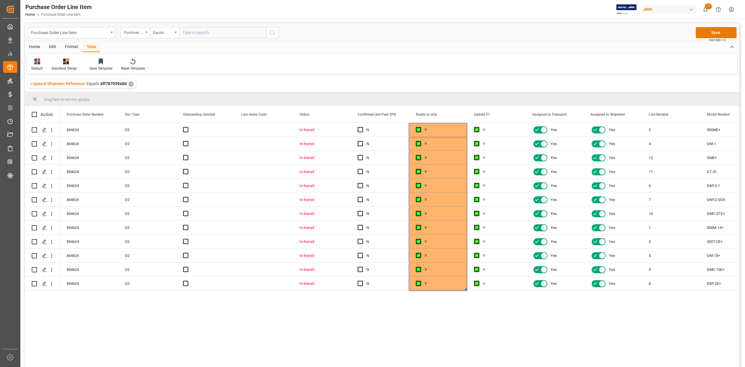
click at [714, 36] on button "Save" at bounding box center [716, 32] width 41 height 11
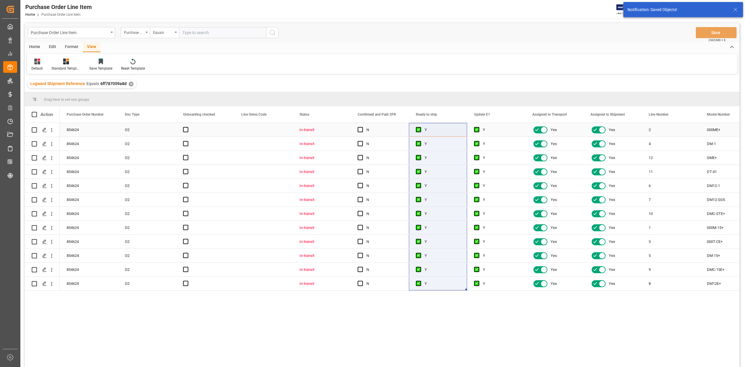
click at [361, 131] on span "Press SPACE to select this row." at bounding box center [359, 129] width 5 height 5
click at [362, 127] on input "Press SPACE to select this row." at bounding box center [362, 127] width 0 height 0
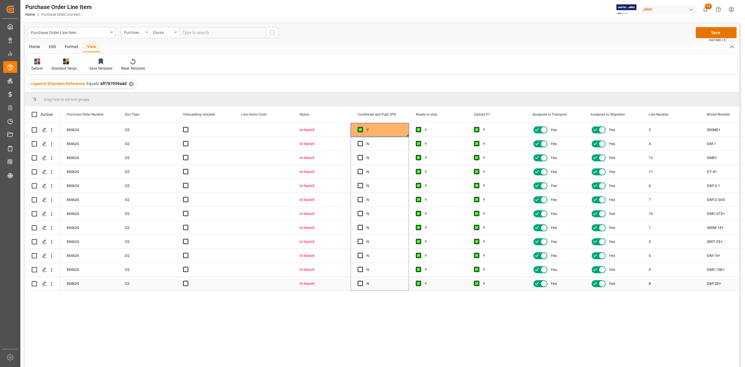
drag, startPoint x: 407, startPoint y: 134, endPoint x: 405, endPoint y: 278, distance: 143.7
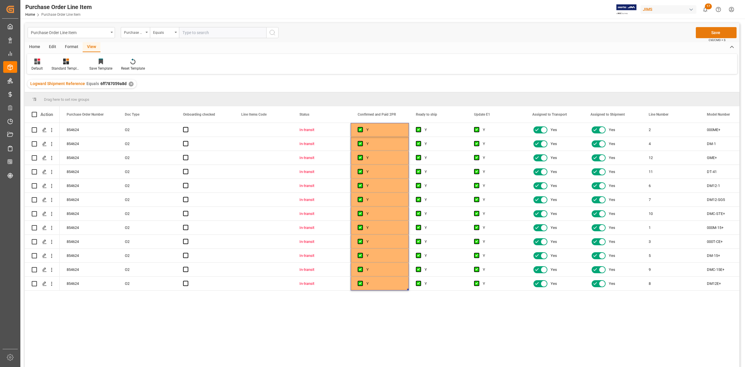
click at [707, 32] on button "Save" at bounding box center [716, 32] width 41 height 11
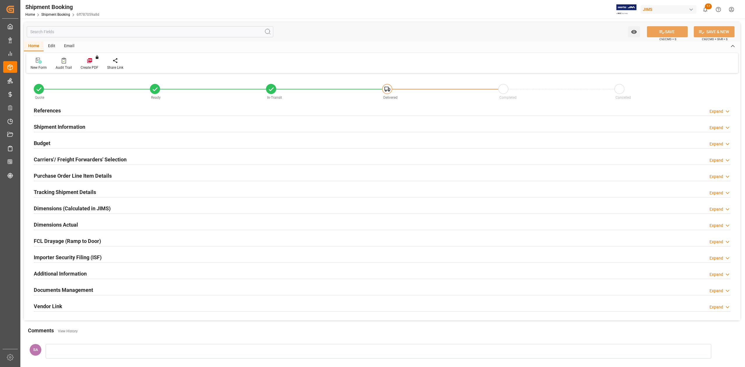
type input "12"
click at [45, 189] on h2 "Tracking Shipment Details" at bounding box center [65, 192] width 62 height 8
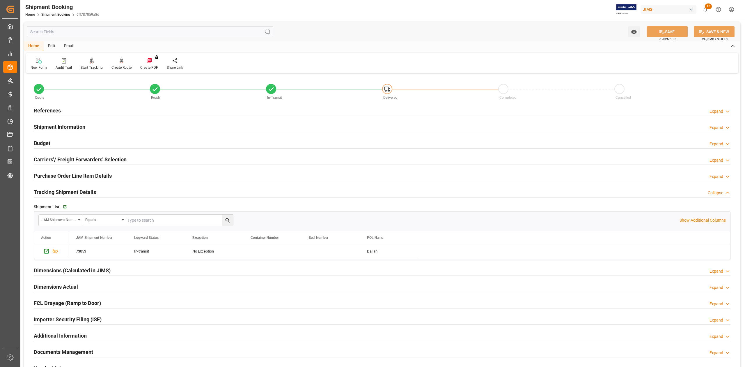
click at [47, 188] on h2 "Tracking Shipment Details" at bounding box center [65, 192] width 62 height 8
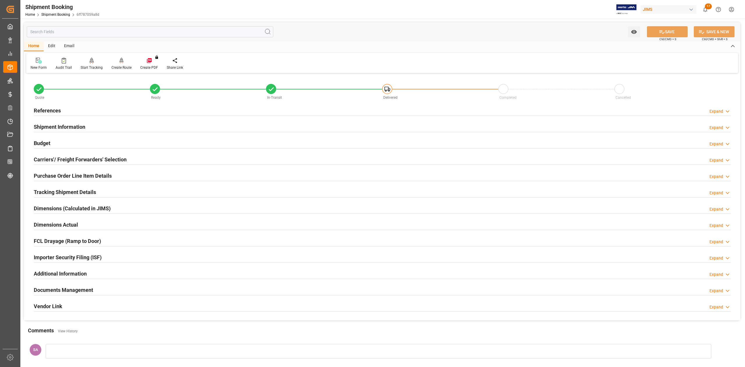
click at [46, 171] on div "Purchase Order Line Item Details" at bounding box center [73, 175] width 78 height 11
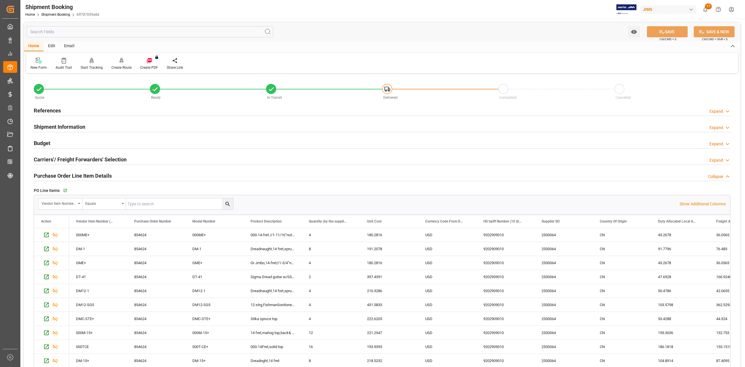
click at [62, 188] on div "Go to Purchase Order Line Item Grid" at bounding box center [125, 190] width 127 height 9
click at [65, 190] on icon "button" at bounding box center [64, 190] width 5 height 5
click at [51, 108] on h2 "References" at bounding box center [47, 110] width 27 height 8
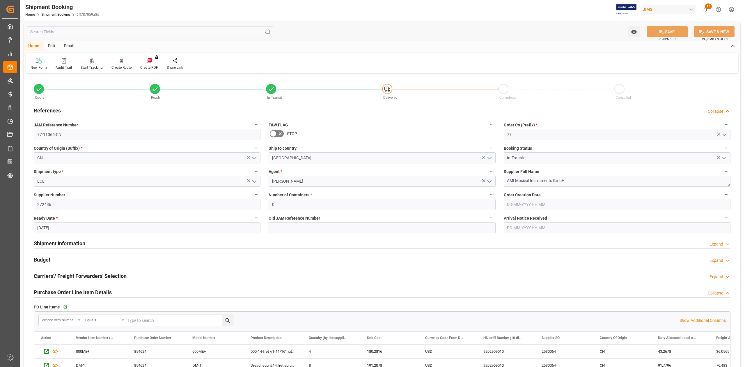
click at [80, 140] on div "JAM Reference Number 77-11066-CN" at bounding box center [147, 130] width 235 height 23
click at [77, 136] on input "77-11066-CN" at bounding box center [147, 134] width 227 height 11
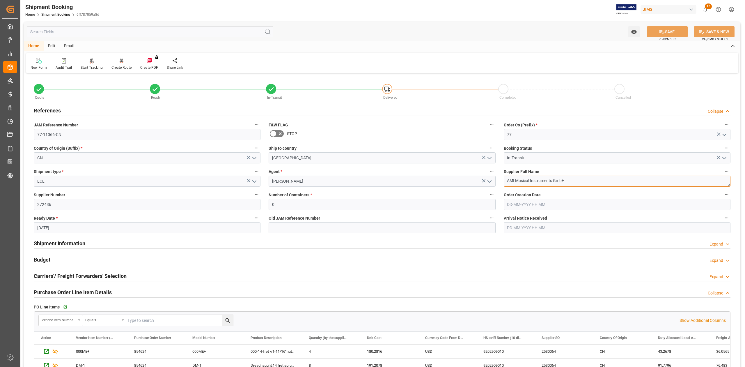
click at [575, 179] on textarea "AMI Musical Instruments GmbH" at bounding box center [617, 180] width 227 height 11
click at [75, 135] on input "77-11066-CN" at bounding box center [147, 134] width 227 height 11
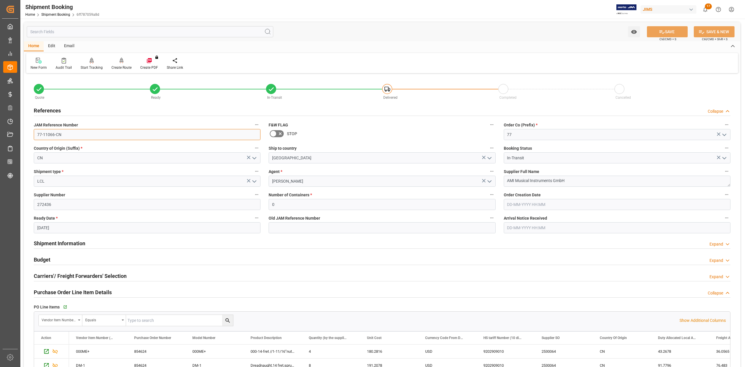
click at [75, 135] on input "77-11066-CN" at bounding box center [147, 134] width 227 height 11
click at [577, 181] on textarea "AMI Musical Instruments GmbH" at bounding box center [617, 180] width 227 height 11
drag, startPoint x: 67, startPoint y: 243, endPoint x: 351, endPoint y: 240, distance: 284.2
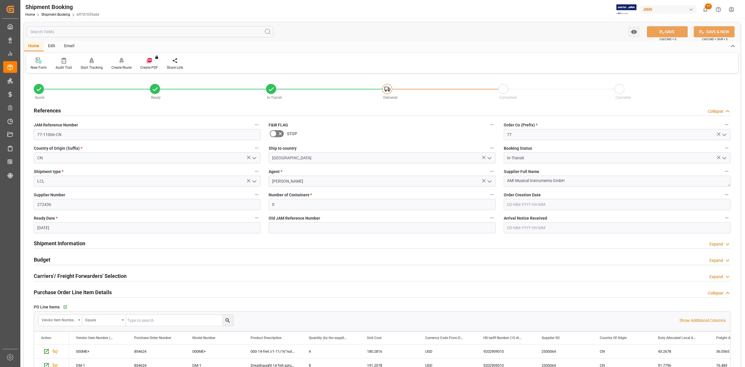
click at [68, 243] on h2 "Shipment Information" at bounding box center [59, 243] width 51 height 8
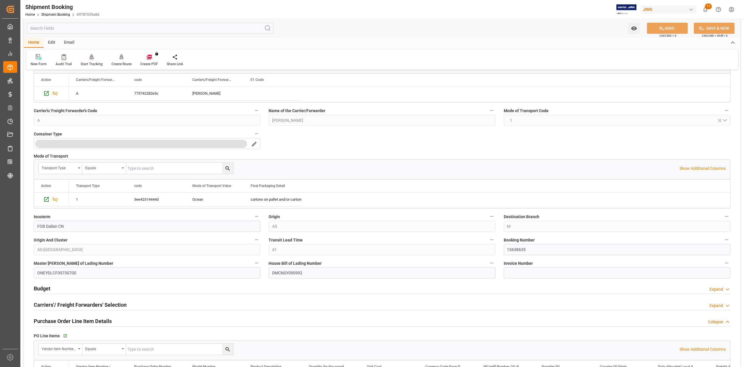
scroll to position [233, 0]
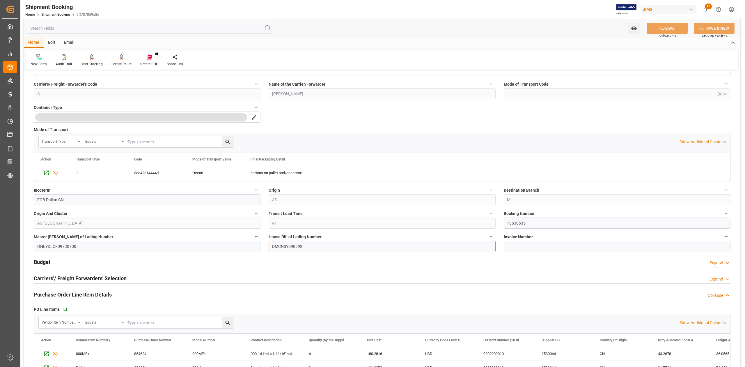
click at [298, 247] on input "DMCNSY090992" at bounding box center [381, 246] width 227 height 11
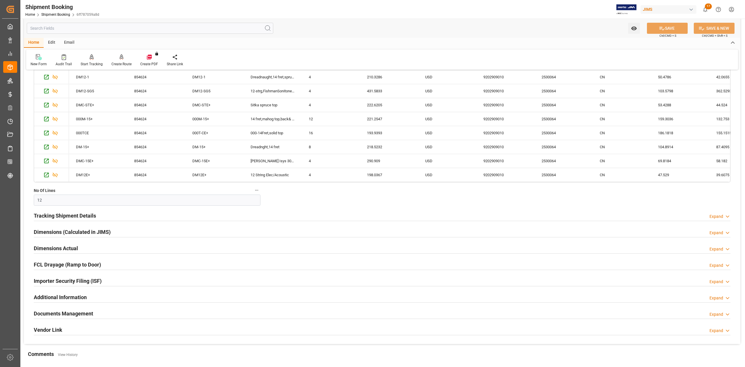
scroll to position [659, 0]
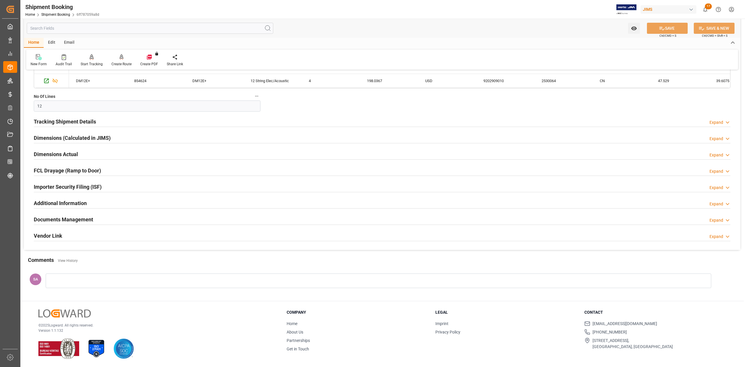
click at [57, 219] on h2 "Documents Management" at bounding box center [63, 219] width 59 height 8
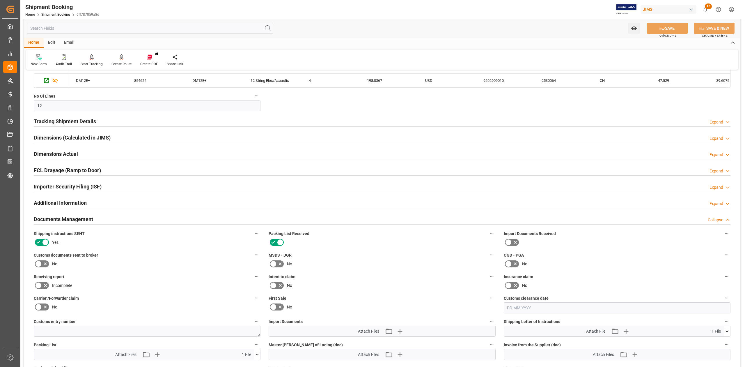
click at [40, 262] on icon at bounding box center [38, 263] width 7 height 7
click at [0, 0] on input "checkbox" at bounding box center [0, 0] width 0 height 0
click at [659, 28] on icon at bounding box center [661, 28] width 5 height 3
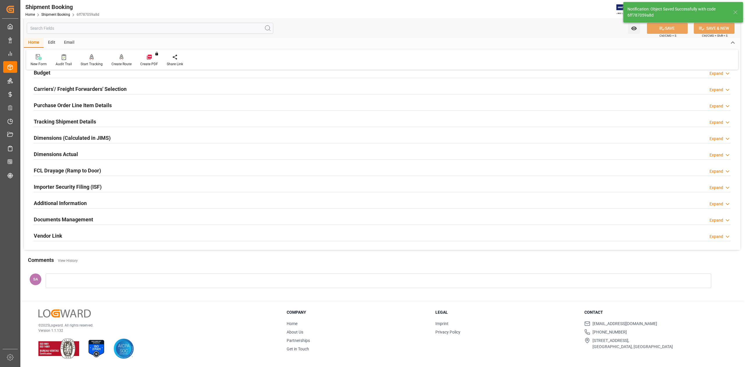
scroll to position [70, 0]
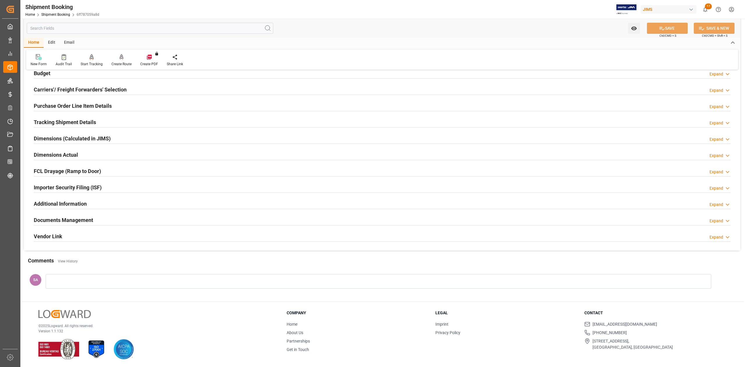
click at [86, 223] on h2 "Documents Management" at bounding box center [63, 220] width 59 height 8
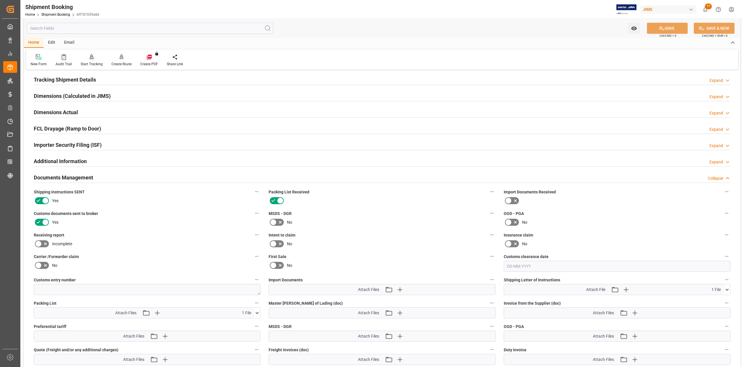
scroll to position [186, 0]
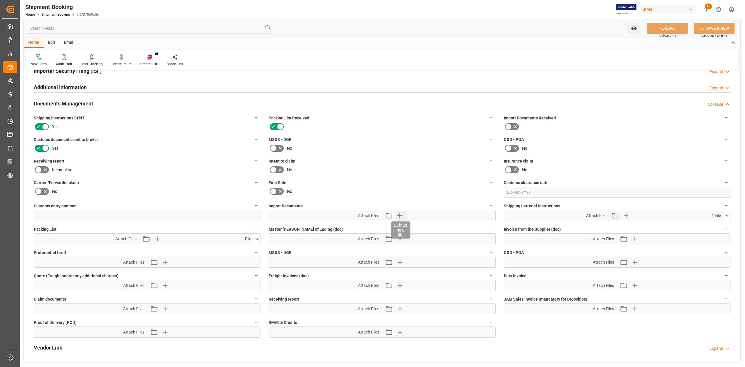
click at [402, 216] on icon "button" at bounding box center [399, 215] width 9 height 9
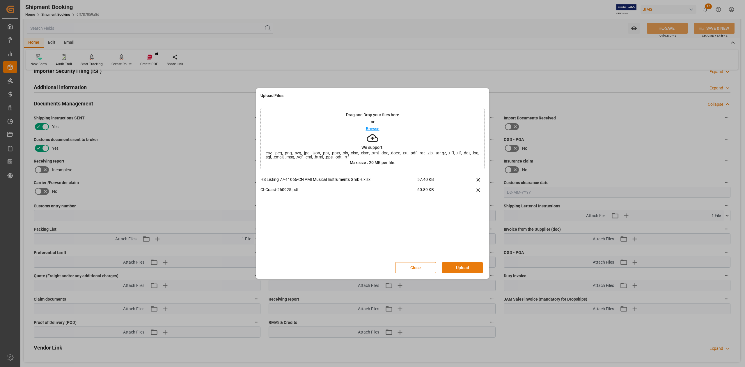
click at [462, 264] on button "Upload" at bounding box center [462, 267] width 41 height 11
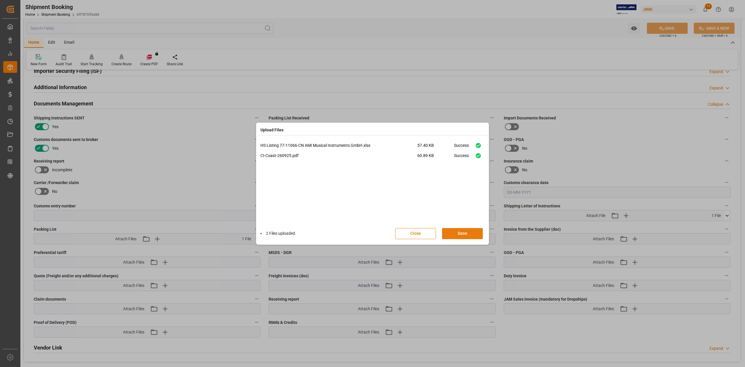
click at [464, 230] on button "Done" at bounding box center [462, 233] width 41 height 11
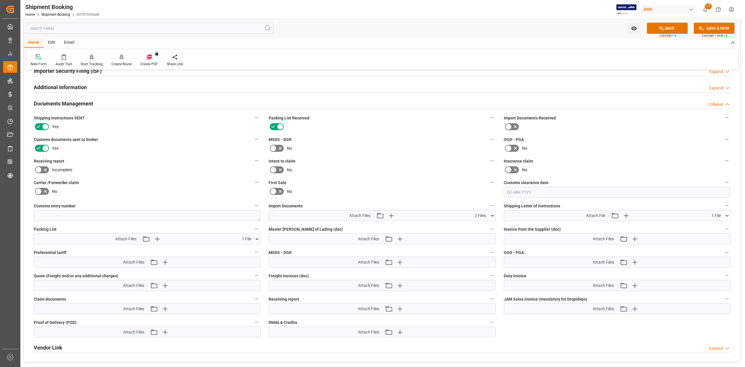
click at [256, 239] on icon at bounding box center [257, 239] width 3 height 2
click at [247, 250] on icon at bounding box center [248, 249] width 6 height 6
click at [166, 237] on icon "button" at bounding box center [164, 238] width 9 height 9
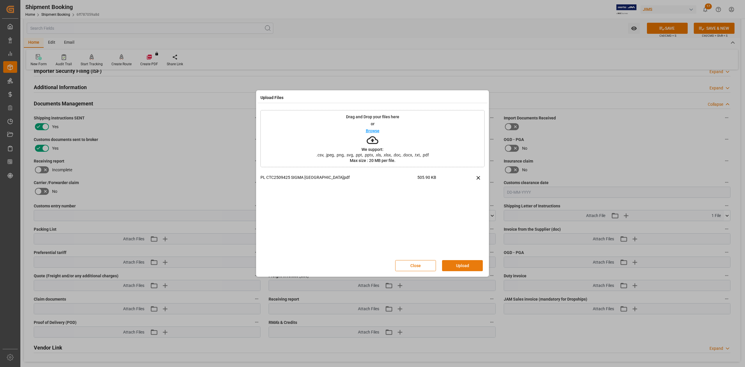
click at [456, 264] on button "Upload" at bounding box center [462, 265] width 41 height 11
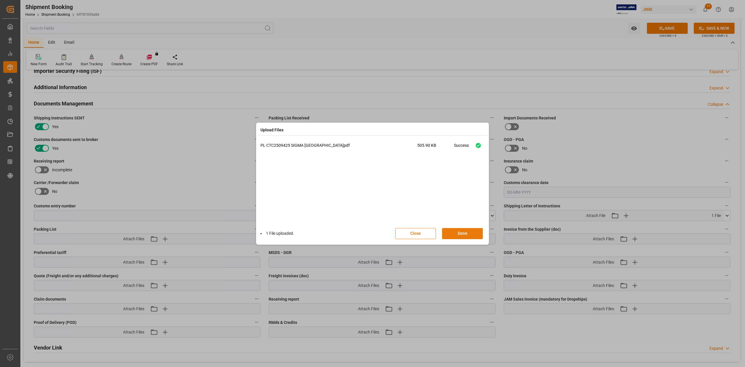
click at [461, 233] on button "Done" at bounding box center [462, 233] width 41 height 11
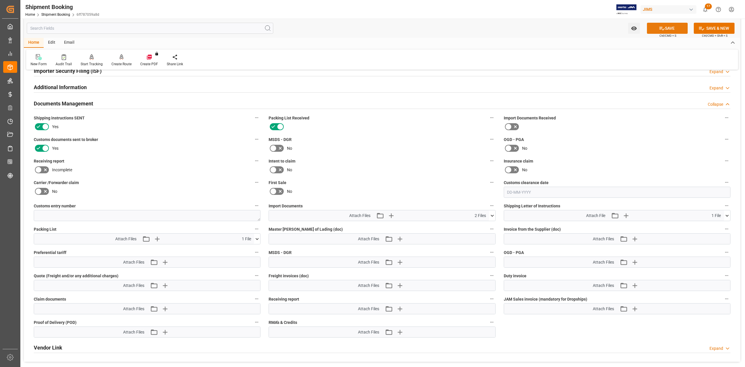
click at [676, 29] on button "SAVE" at bounding box center [667, 28] width 41 height 11
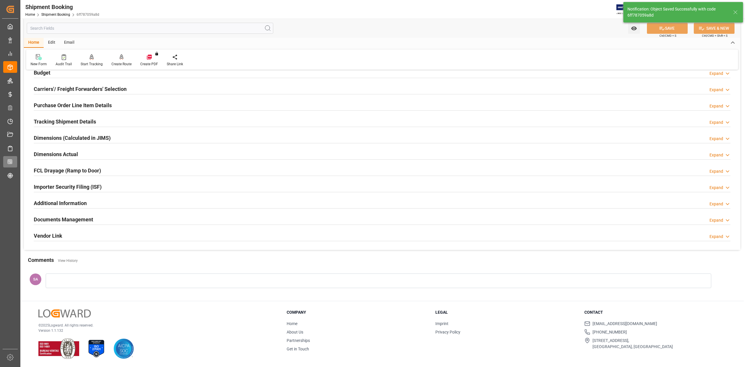
scroll to position [71, 0]
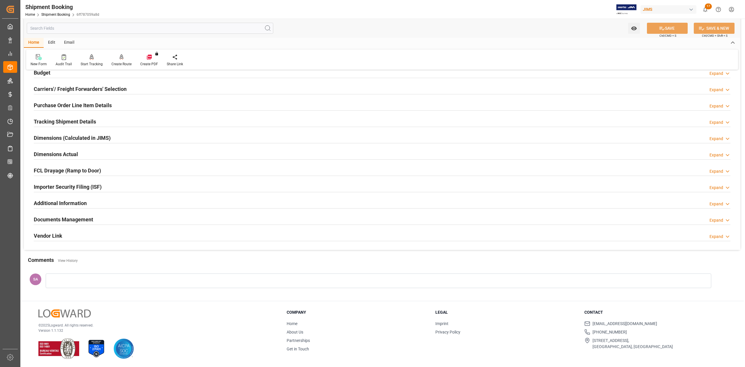
click at [95, 218] on div "Documents Management Expand" at bounding box center [382, 218] width 696 height 11
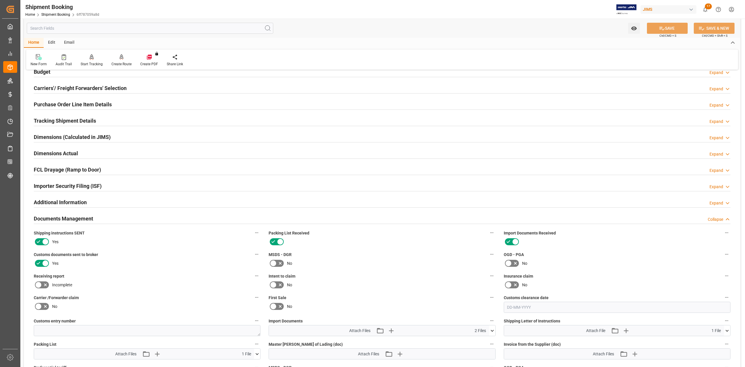
scroll to position [186, 0]
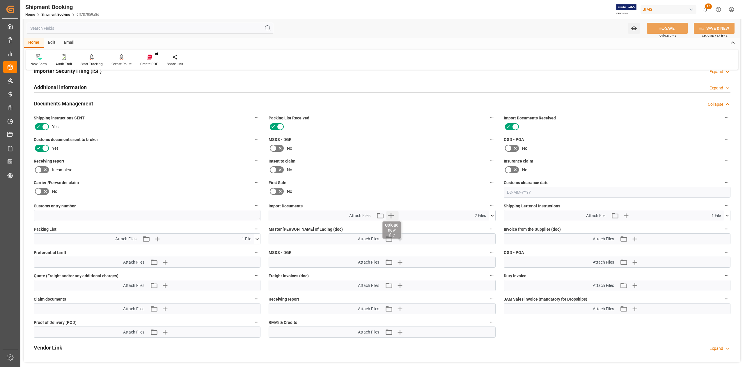
click at [393, 218] on icon "button" at bounding box center [390, 215] width 9 height 9
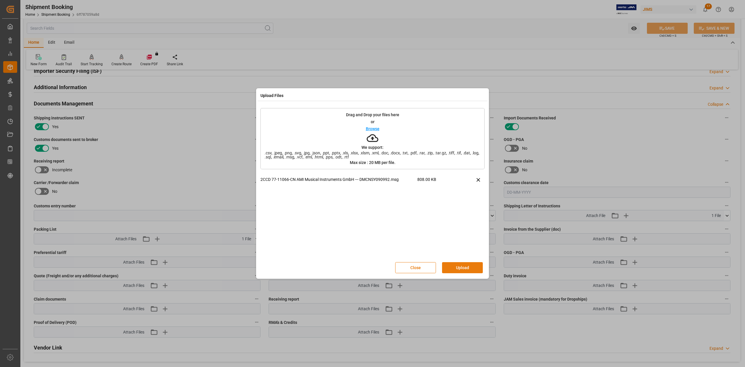
click at [458, 267] on button "Upload" at bounding box center [462, 267] width 41 height 11
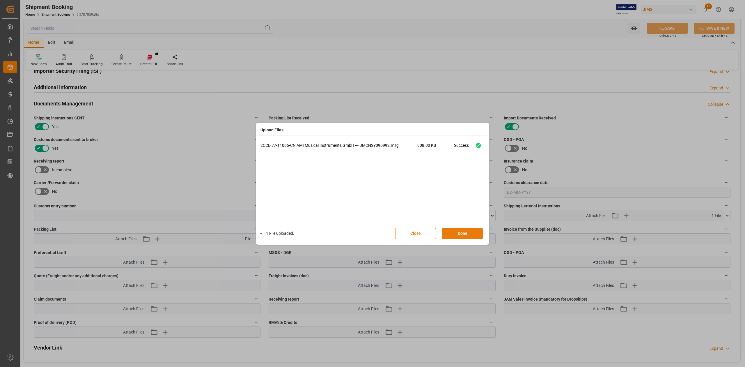
click at [452, 233] on button "Done" at bounding box center [462, 233] width 41 height 11
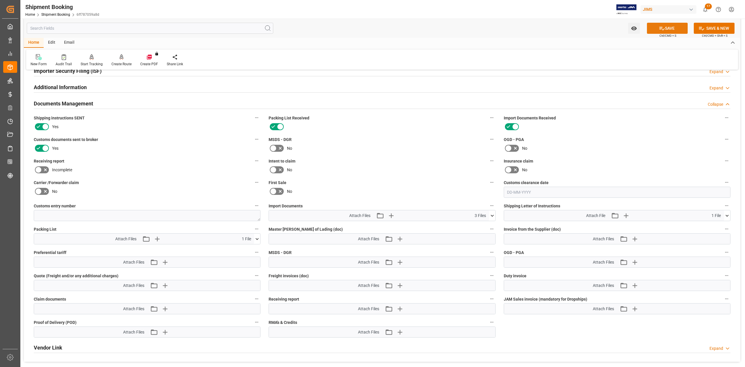
click at [677, 29] on button "SAVE" at bounding box center [667, 28] width 41 height 11
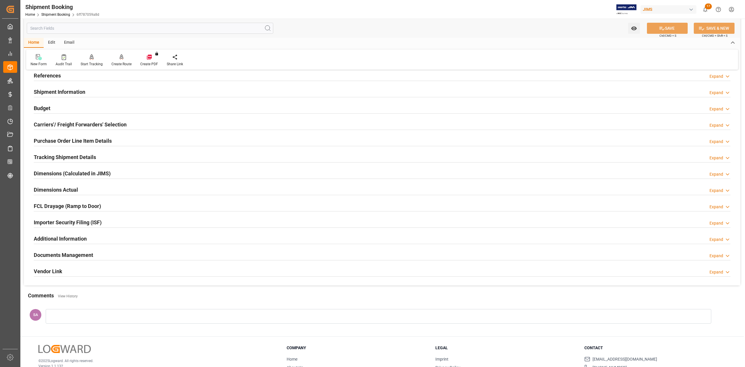
scroll to position [0, 0]
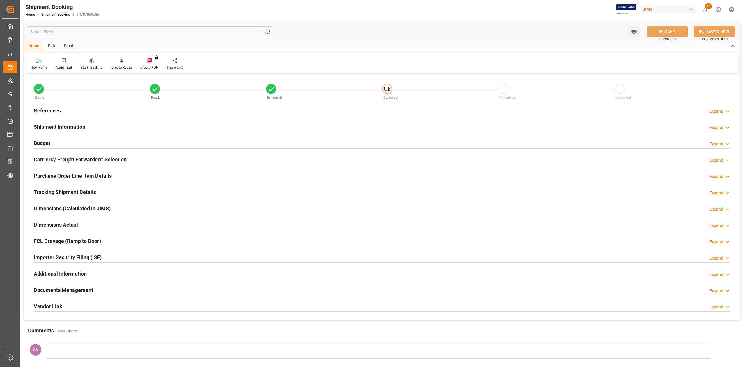
click at [49, 102] on div "References Expand" at bounding box center [382, 110] width 705 height 16
click at [51, 111] on h2 "References" at bounding box center [47, 110] width 27 height 8
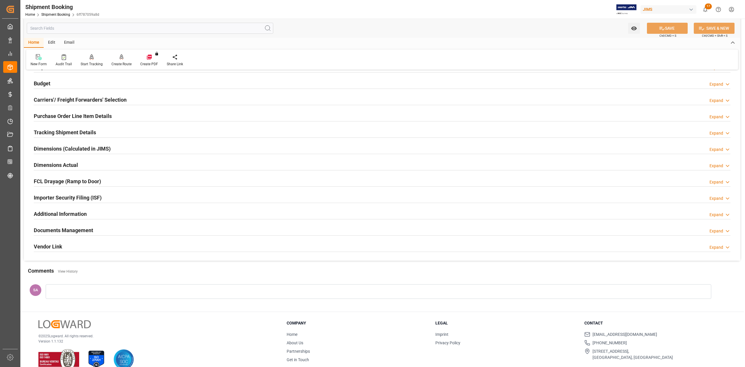
scroll to position [188, 0]
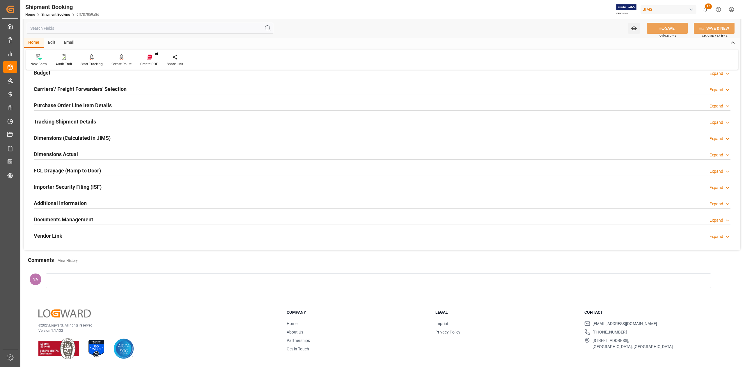
click at [55, 219] on h2 "Documents Management" at bounding box center [63, 219] width 59 height 8
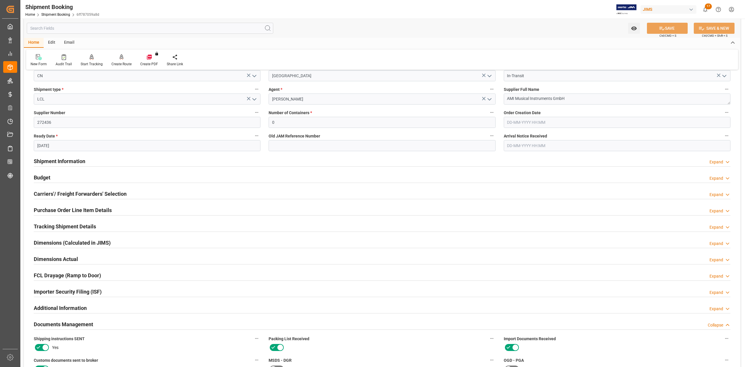
scroll to position [33, 0]
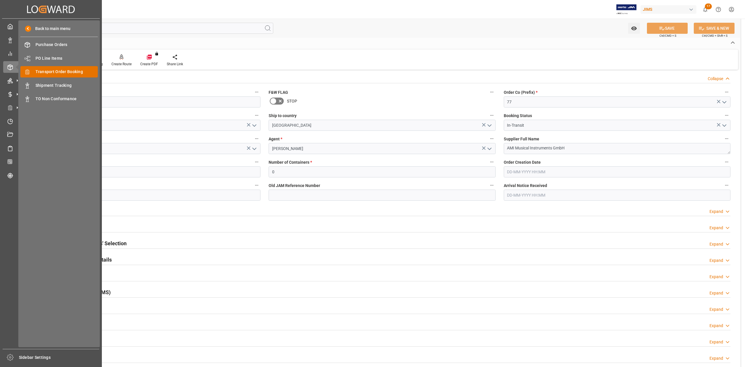
click at [80, 74] on span "Transport Order Booking" at bounding box center [66, 72] width 63 height 6
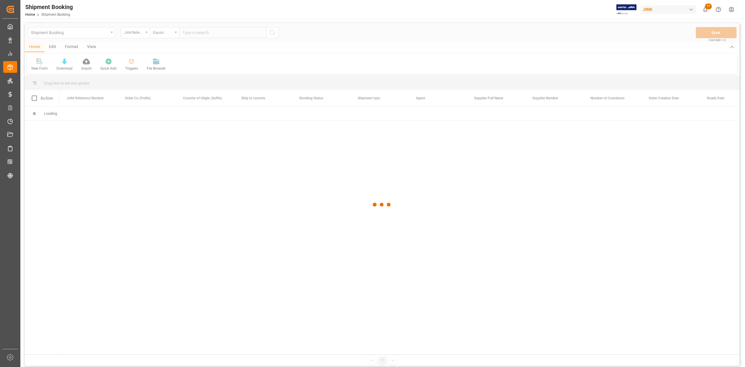
click at [225, 28] on div at bounding box center [382, 204] width 714 height 363
click at [223, 30] on div at bounding box center [382, 204] width 714 height 363
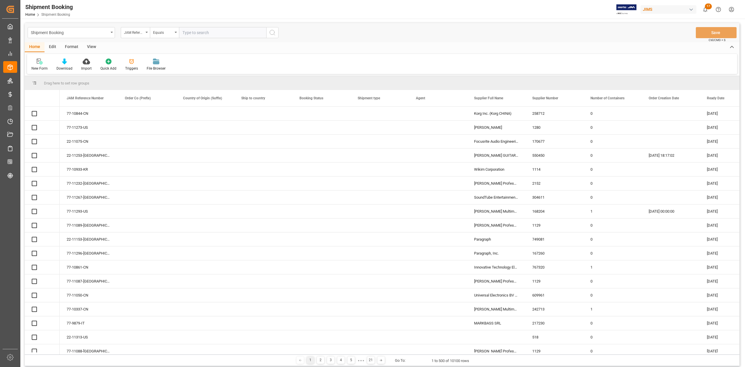
click at [223, 31] on input "text" at bounding box center [222, 32] width 87 height 11
paste input "77-10933-KR"
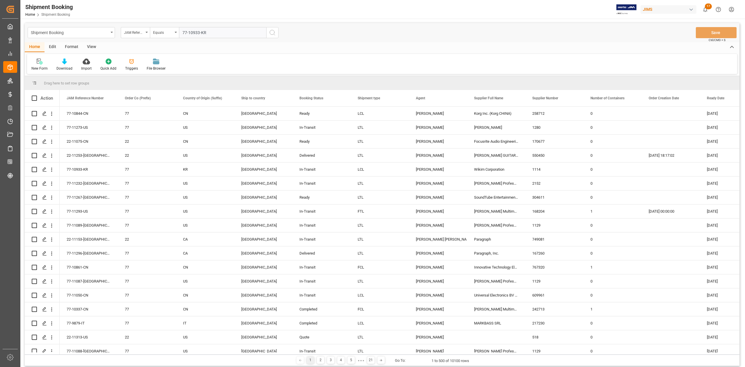
type input "77-10933-KR"
click at [273, 32] on icon "search button" at bounding box center [272, 32] width 7 height 7
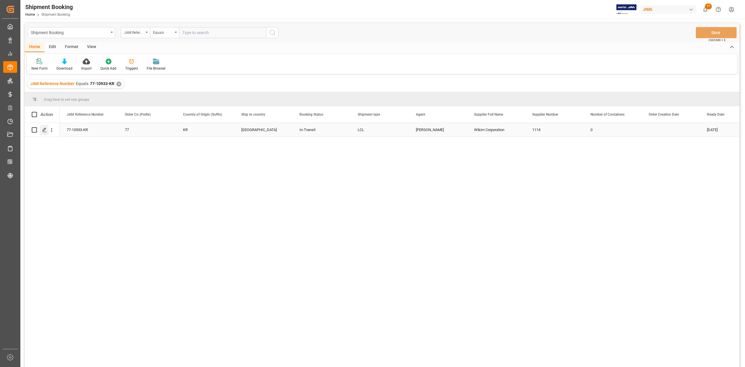
click at [41, 131] on div "Press SPACE to select this row." at bounding box center [44, 129] width 9 height 11
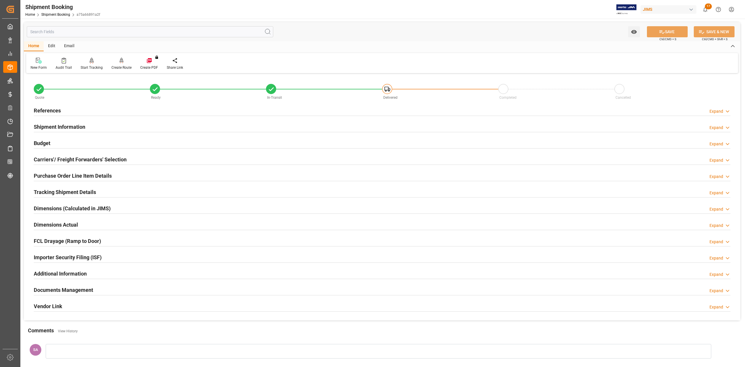
click at [73, 290] on h2 "Documents Management" at bounding box center [63, 290] width 59 height 8
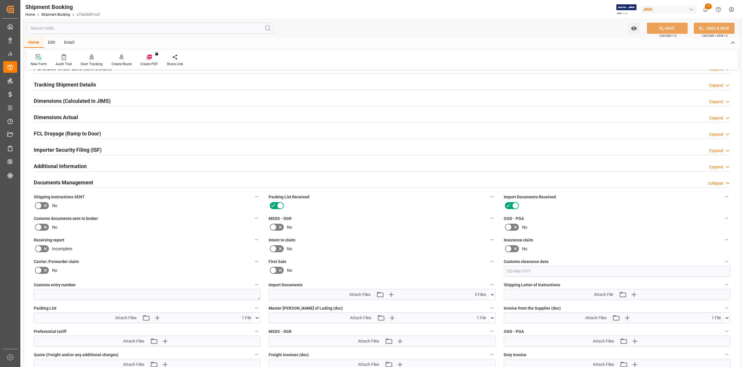
scroll to position [155, 0]
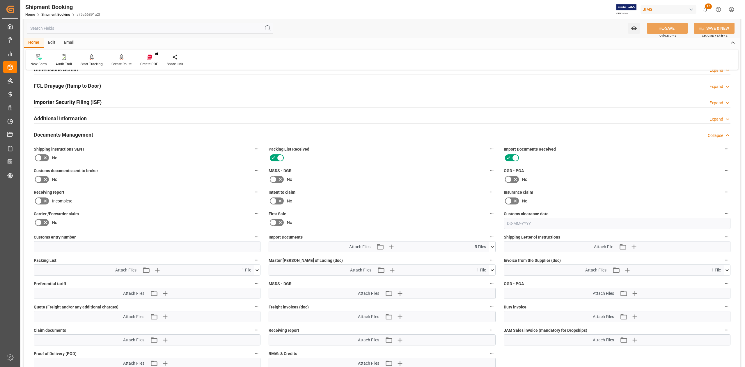
click at [493, 269] on icon at bounding box center [492, 270] width 6 height 6
click at [484, 281] on icon at bounding box center [483, 281] width 6 height 6
click at [396, 268] on icon "button" at bounding box center [399, 269] width 9 height 9
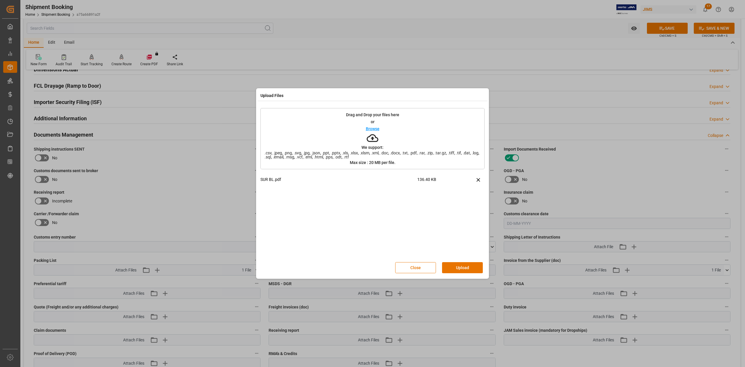
click at [465, 268] on button "Upload" at bounding box center [462, 267] width 41 height 11
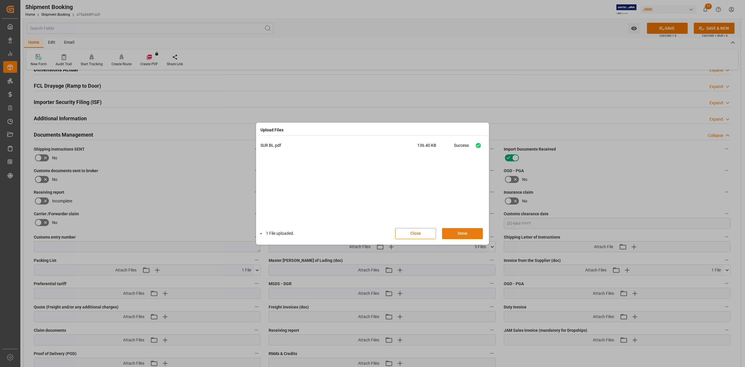
click at [459, 234] on button "Done" at bounding box center [462, 233] width 41 height 11
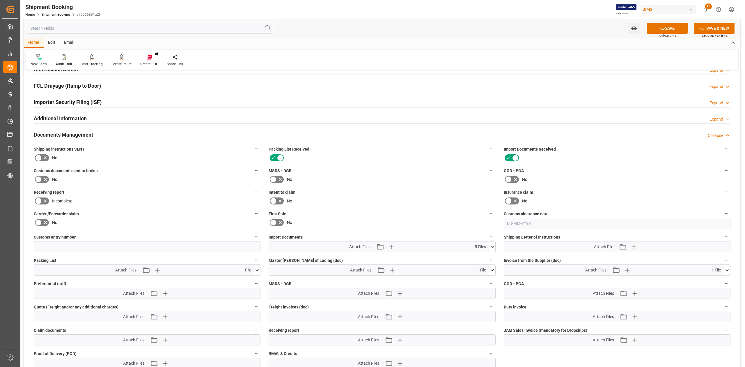
click at [491, 246] on icon at bounding box center [492, 246] width 6 height 6
click at [667, 29] on button "SAVE" at bounding box center [667, 28] width 41 height 11
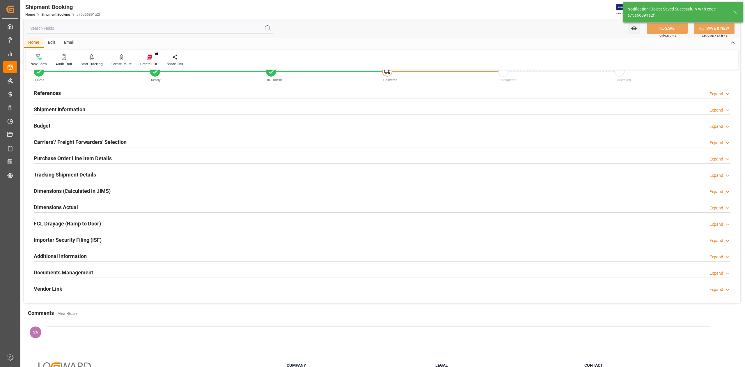
scroll to position [0, 0]
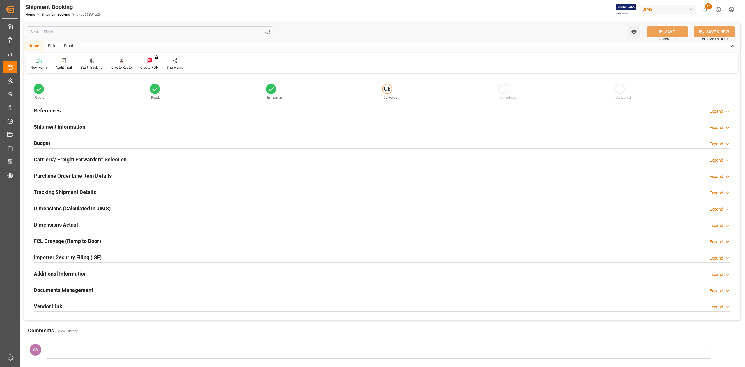
click at [49, 109] on h2 "References" at bounding box center [47, 110] width 27 height 8
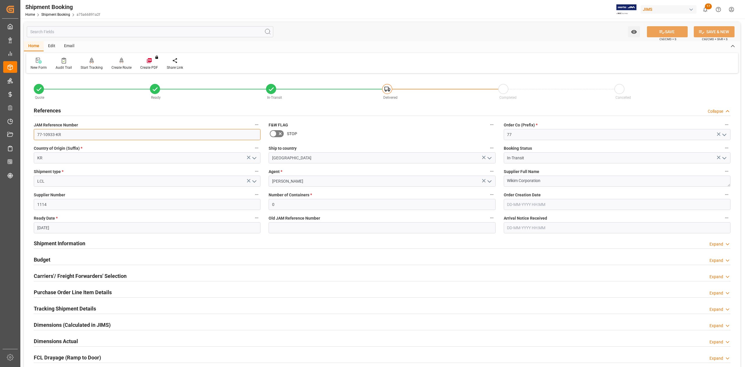
click at [72, 133] on input "77-10933-KR" at bounding box center [147, 134] width 227 height 11
click at [78, 133] on input "77-10933-KR" at bounding box center [147, 134] width 227 height 11
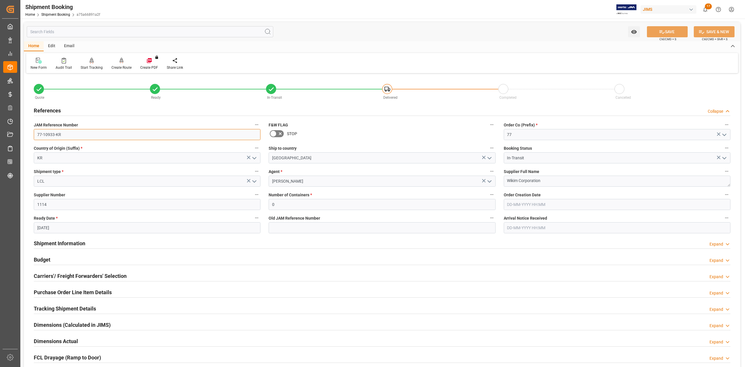
click at [78, 133] on input "77-10933-KR" at bounding box center [147, 134] width 227 height 11
click at [549, 180] on textarea "Wikim Corporation" at bounding box center [617, 180] width 227 height 11
drag, startPoint x: 70, startPoint y: 242, endPoint x: 270, endPoint y: 243, distance: 199.5
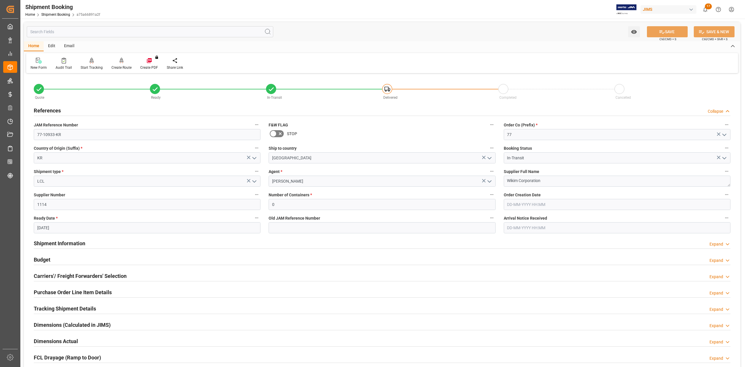
click at [70, 242] on h2 "Shipment Information" at bounding box center [59, 243] width 51 height 8
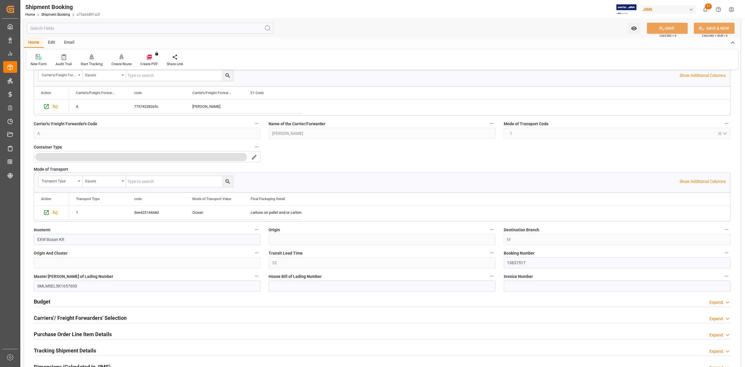
scroll to position [194, 0]
click at [522, 260] on input "13637517" at bounding box center [617, 261] width 227 height 11
click at [294, 283] on input at bounding box center [381, 285] width 227 height 11
paste input "CGIX2130489"
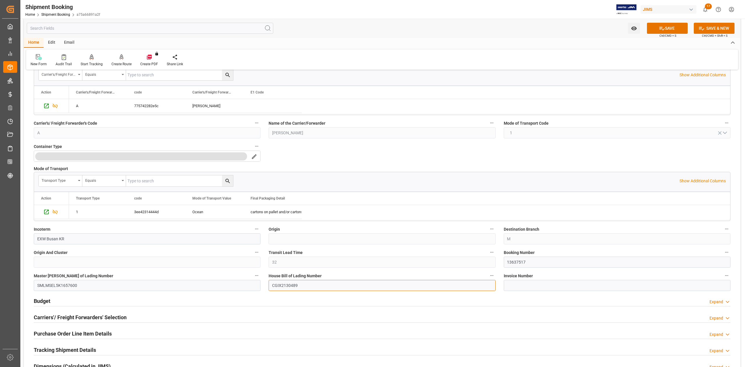
type input "CGIX2130489"
click at [674, 24] on button "SAVE" at bounding box center [667, 28] width 41 height 11
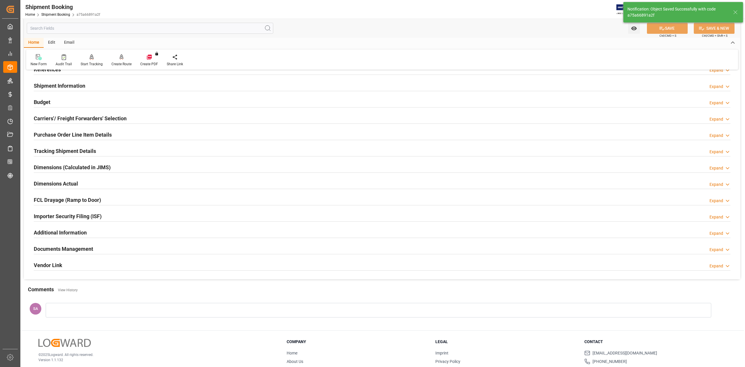
scroll to position [71, 0]
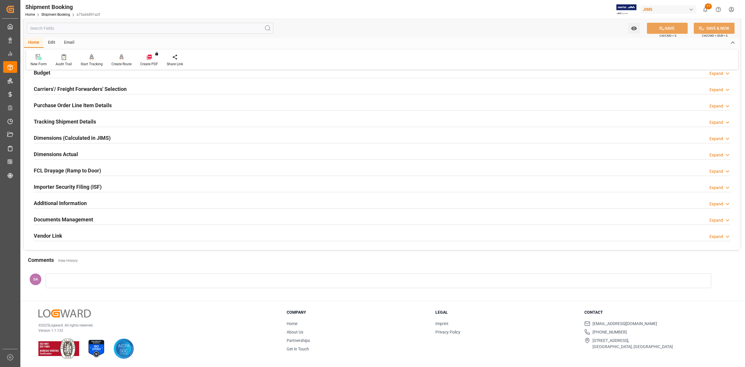
drag, startPoint x: 85, startPoint y: 221, endPoint x: 110, endPoint y: 216, distance: 25.2
click at [85, 221] on h2 "Documents Management" at bounding box center [63, 219] width 59 height 8
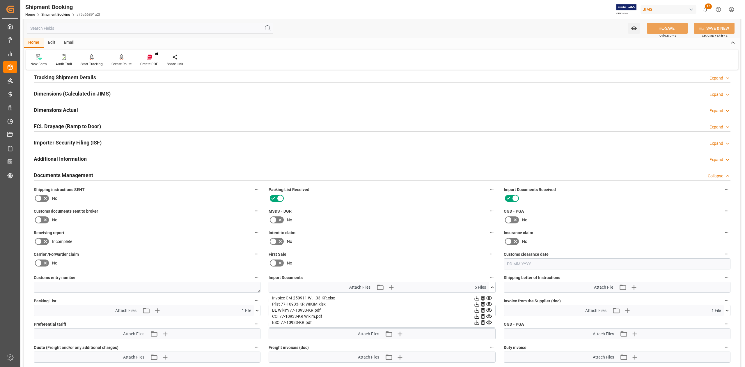
scroll to position [188, 0]
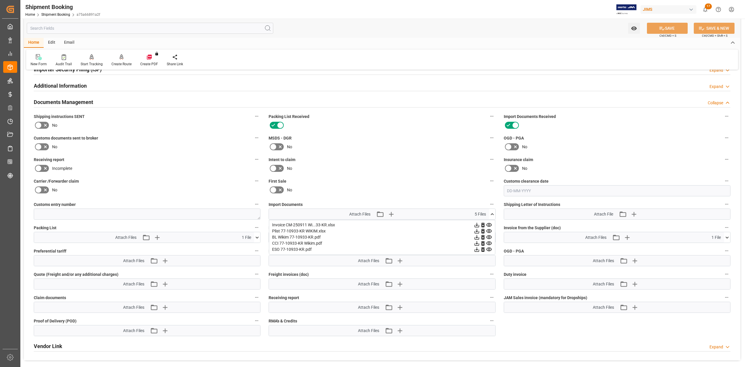
click at [475, 231] on icon at bounding box center [477, 231] width 6 height 6
click at [476, 242] on icon at bounding box center [477, 243] width 6 height 6
click at [476, 249] on icon at bounding box center [476, 249] width 5 height 5
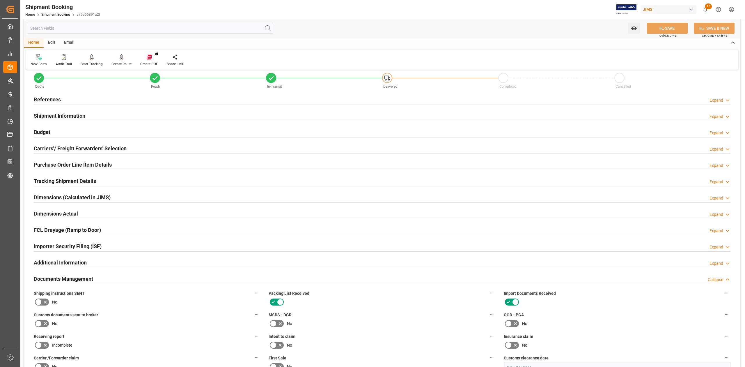
scroll to position [0, 0]
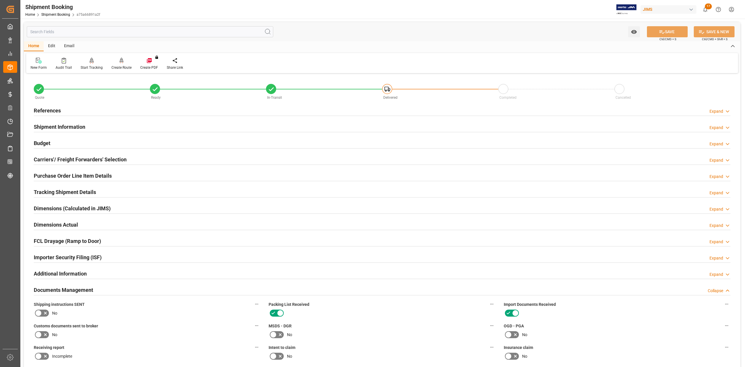
drag, startPoint x: 47, startPoint y: 143, endPoint x: 52, endPoint y: 147, distance: 6.3
click at [47, 143] on h2 "Budget" at bounding box center [42, 143] width 17 height 8
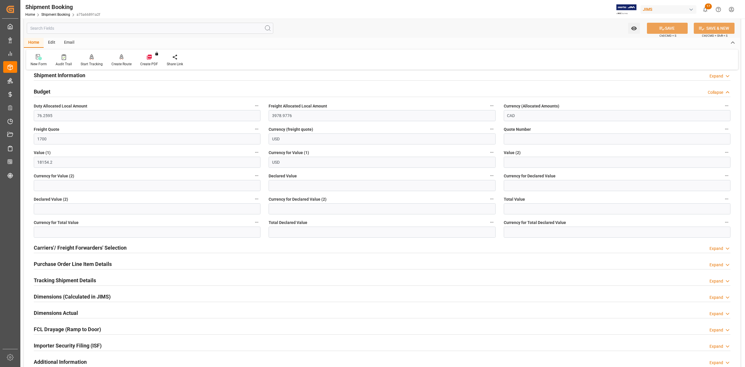
scroll to position [155, 0]
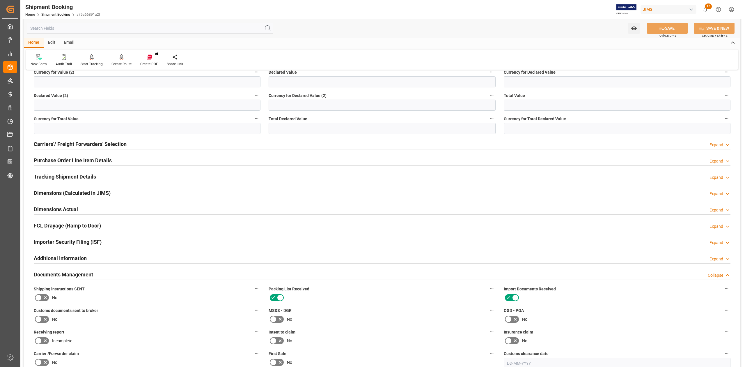
click at [57, 161] on h2 "Purchase Order Line Item Details" at bounding box center [73, 160] width 78 height 8
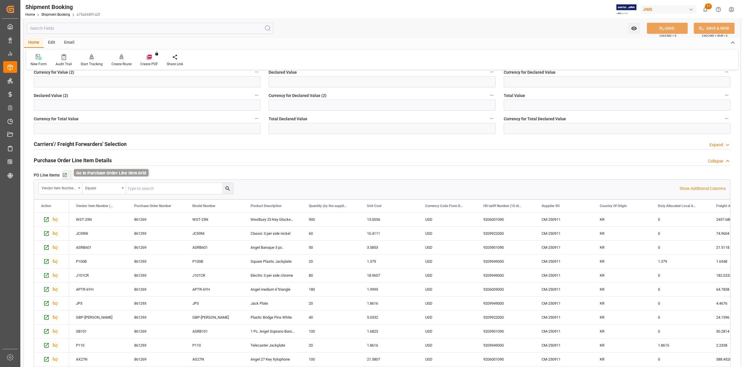
click at [62, 175] on icon "button" at bounding box center [64, 174] width 5 height 5
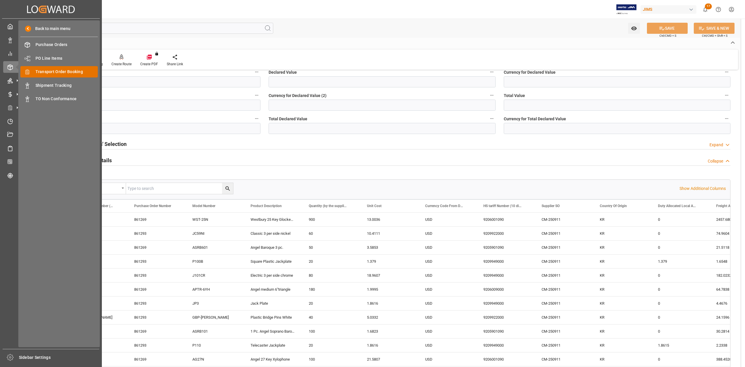
click at [69, 72] on span "Transport Order Booking" at bounding box center [66, 72] width 63 height 6
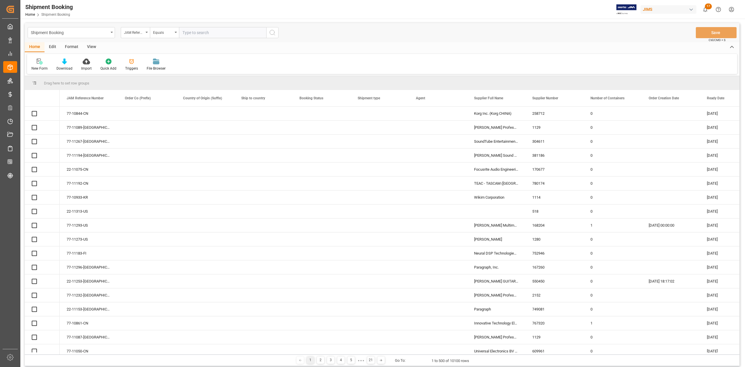
click at [233, 36] on input "text" at bounding box center [222, 32] width 87 height 11
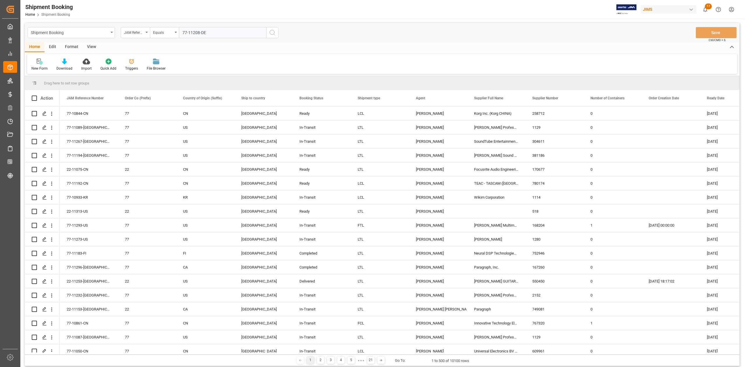
type input "77-11208-DE"
click at [270, 34] on circle "search button" at bounding box center [272, 32] width 5 height 5
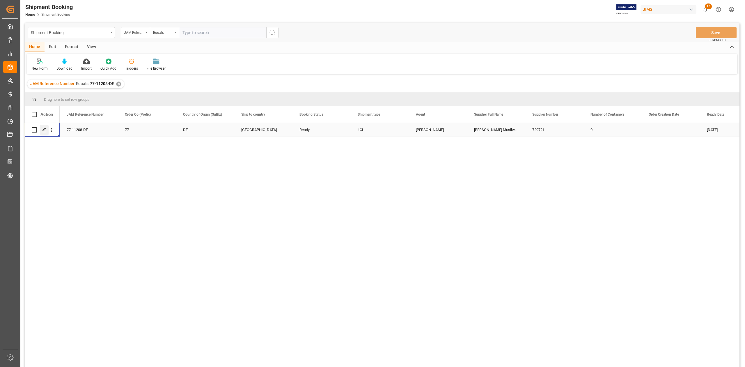
click at [45, 130] on icon "Press SPACE to select this row." at bounding box center [44, 129] width 5 height 5
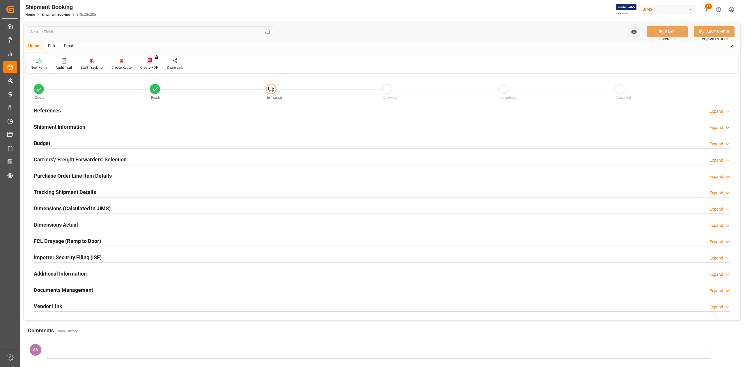
drag, startPoint x: 84, startPoint y: 288, endPoint x: 134, endPoint y: 288, distance: 50.0
click at [84, 289] on h2 "Documents Management" at bounding box center [63, 290] width 59 height 8
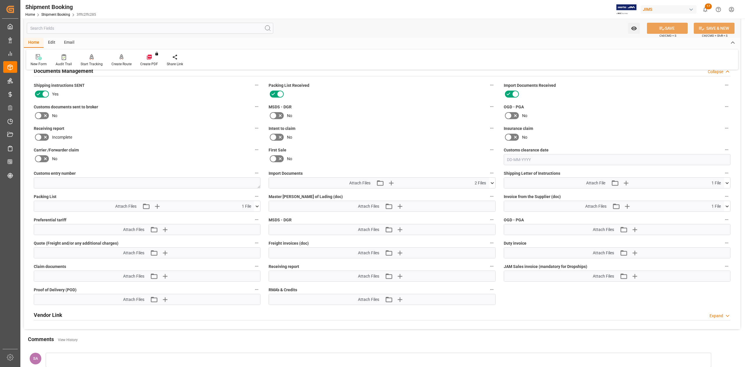
scroll to position [233, 0]
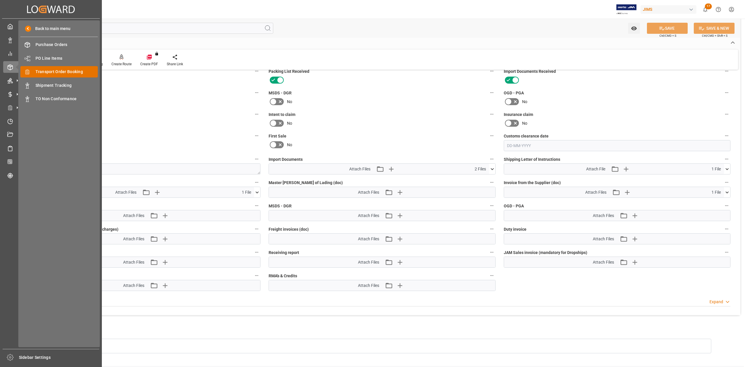
click at [64, 70] on span "Transport Order Booking" at bounding box center [66, 72] width 63 height 6
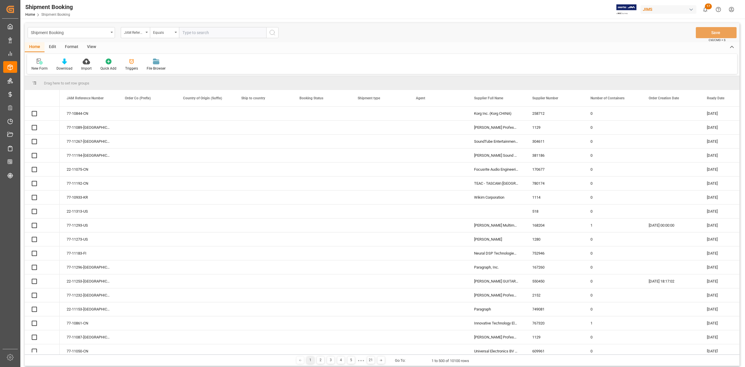
click at [202, 30] on input "text" at bounding box center [222, 32] width 87 height 11
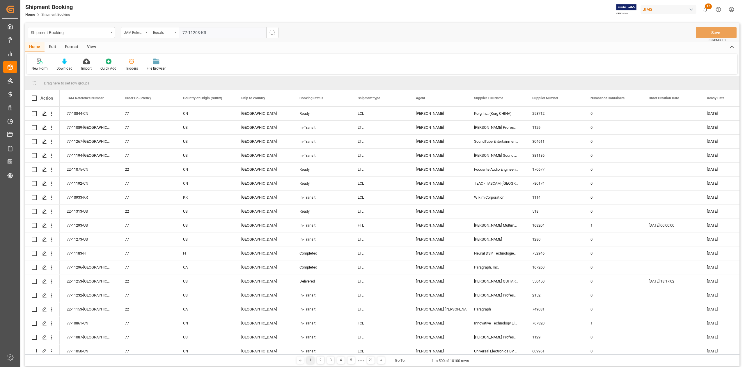
type input "77-11203-KR"
click at [274, 32] on icon "search button" at bounding box center [272, 32] width 7 height 7
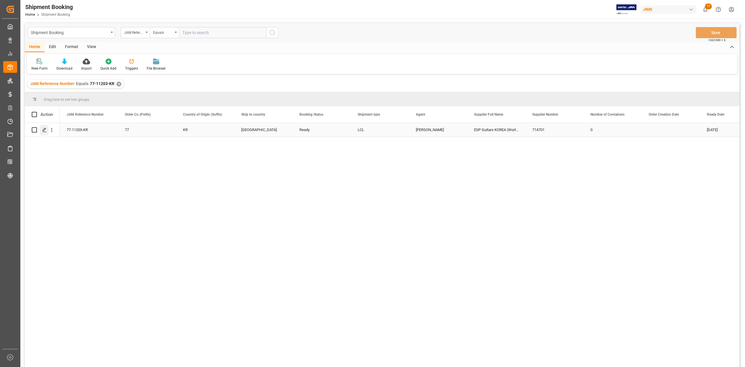
click at [45, 130] on icon "Press SPACE to select this row." at bounding box center [44, 129] width 5 height 5
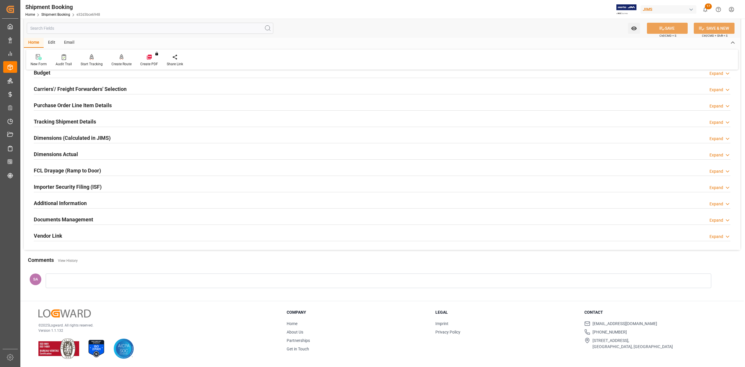
scroll to position [71, 0]
click at [90, 217] on h2 "Documents Management" at bounding box center [63, 219] width 59 height 8
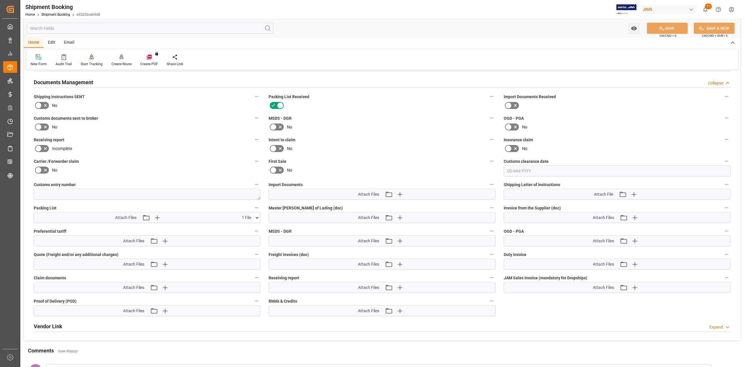
scroll to position [226, 0]
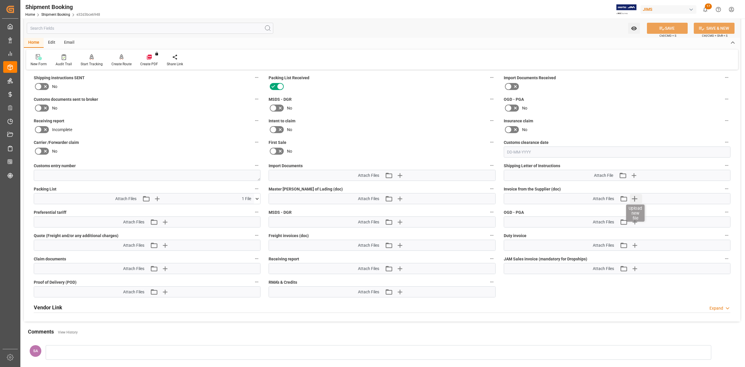
click at [634, 198] on icon "button" at bounding box center [635, 199] width 6 height 6
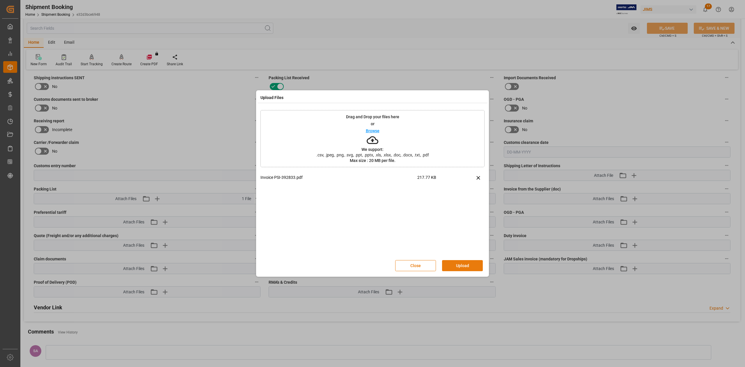
click at [465, 266] on button "Upload" at bounding box center [462, 265] width 41 height 11
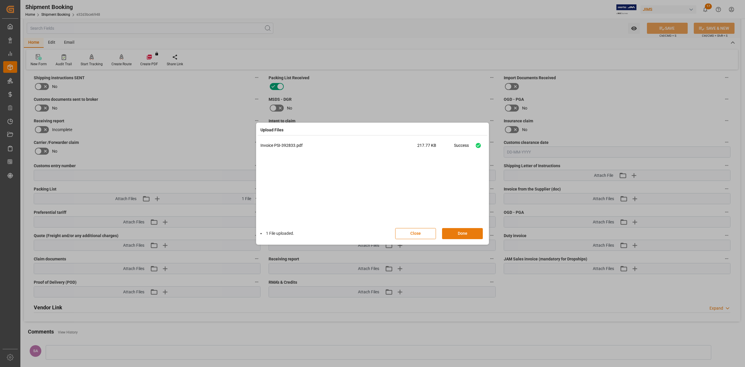
click at [467, 234] on button "Done" at bounding box center [462, 233] width 41 height 11
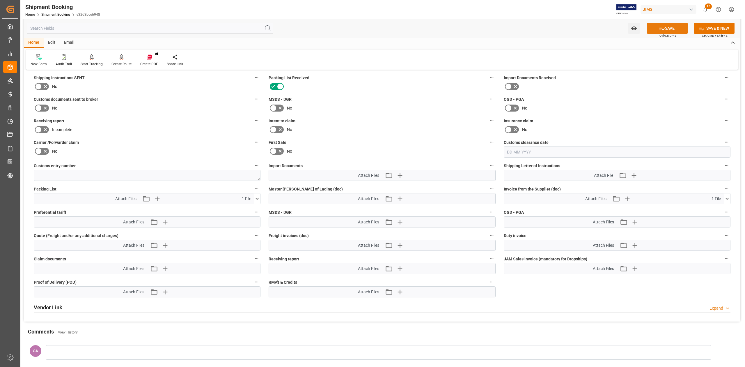
click at [669, 27] on button "SAVE" at bounding box center [667, 28] width 41 height 11
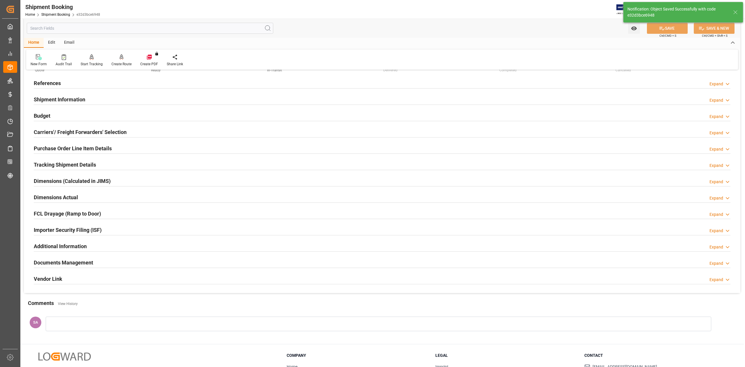
scroll to position [0, 0]
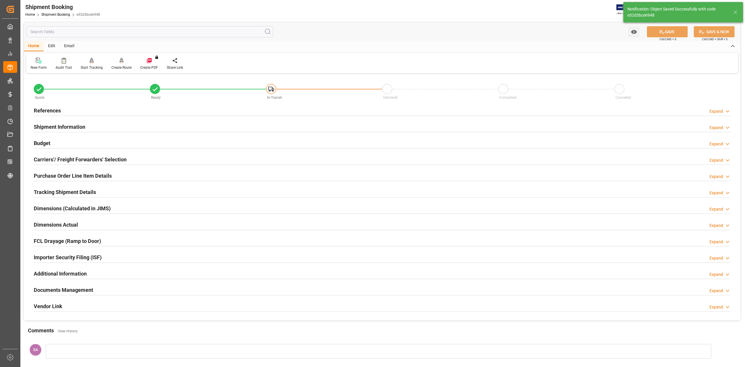
click at [58, 112] on h2 "References" at bounding box center [47, 110] width 27 height 8
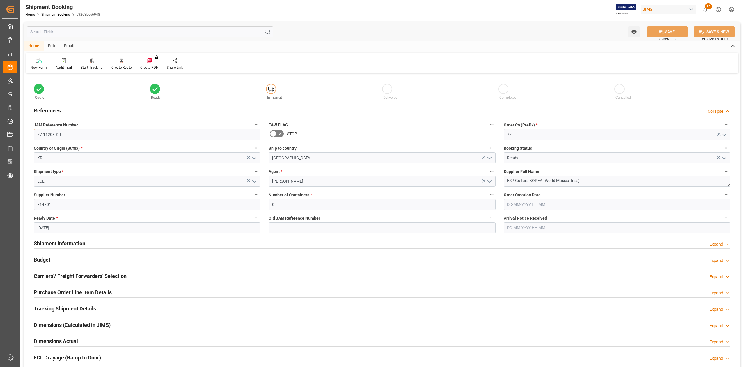
click at [67, 135] on input "77-11203-KR" at bounding box center [147, 134] width 227 height 11
click at [56, 242] on h2 "Shipment Information" at bounding box center [59, 243] width 51 height 8
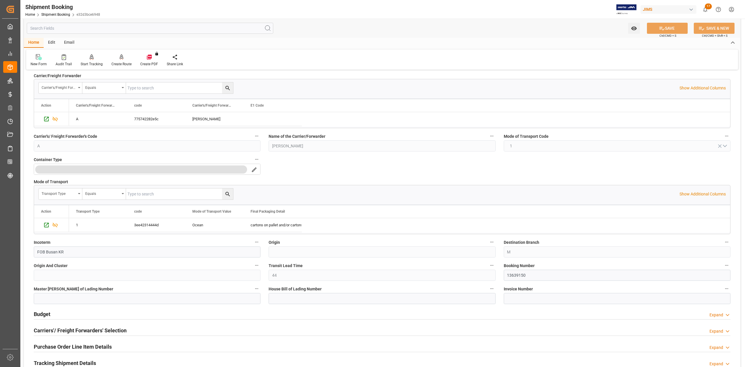
scroll to position [194, 0]
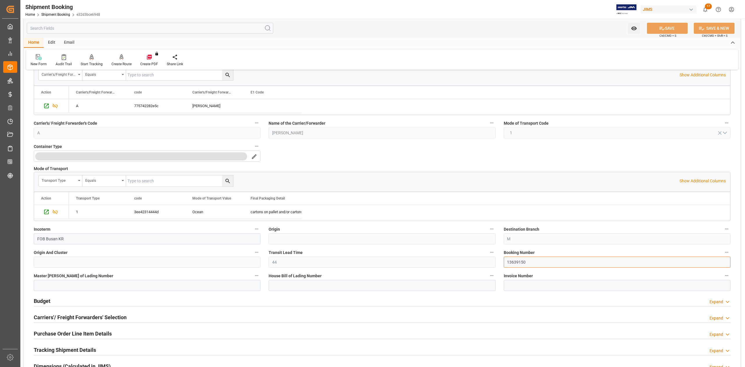
click at [519, 262] on input "13639150" at bounding box center [617, 261] width 227 height 11
drag, startPoint x: 519, startPoint y: 262, endPoint x: 539, endPoint y: 261, distance: 20.4
click at [518, 262] on input "13639150" at bounding box center [617, 261] width 227 height 11
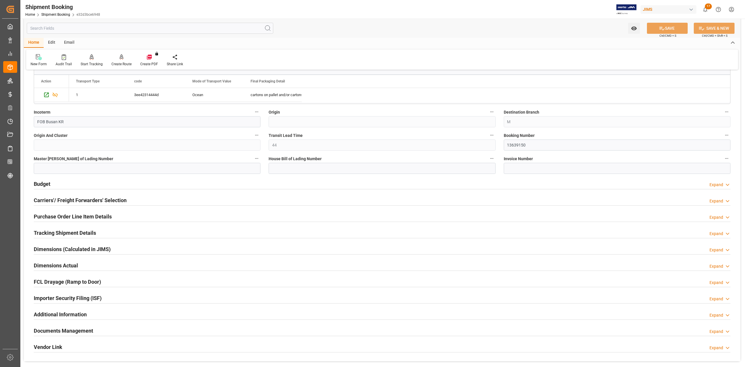
scroll to position [388, 0]
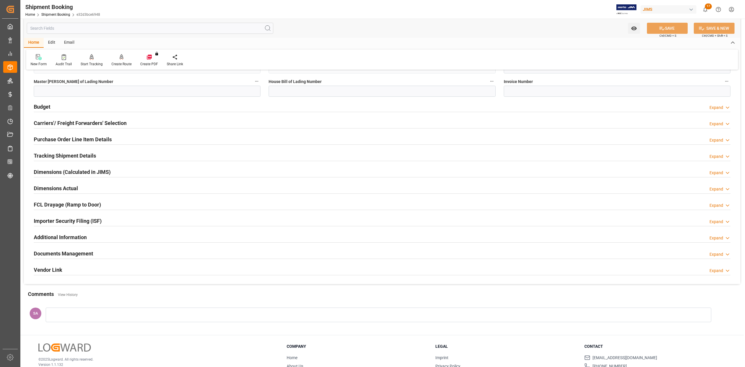
drag, startPoint x: 56, startPoint y: 156, endPoint x: 61, endPoint y: 163, distance: 8.2
click at [56, 156] on h2 "Tracking Shipment Details" at bounding box center [65, 156] width 62 height 8
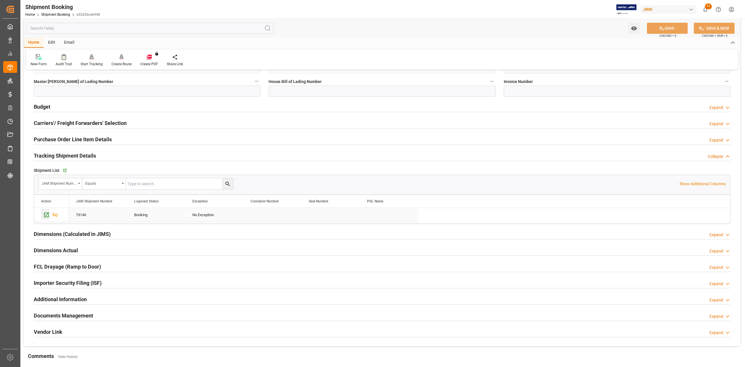
click at [46, 213] on icon "Press SPACE to select this row." at bounding box center [46, 214] width 6 height 6
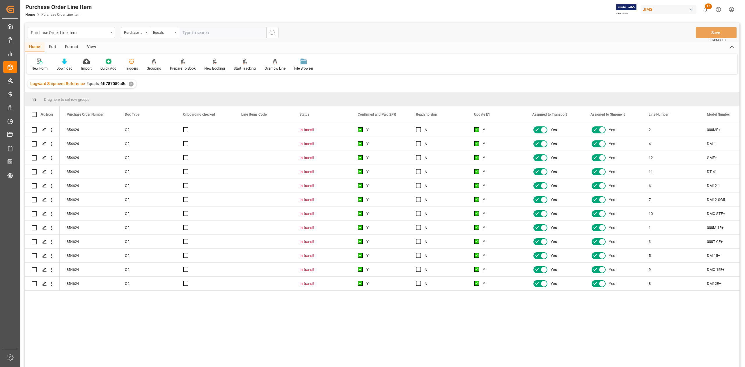
click at [91, 48] on div "View" at bounding box center [92, 47] width 18 height 10
click at [71, 65] on div "Standard Templates" at bounding box center [66, 64] width 38 height 13
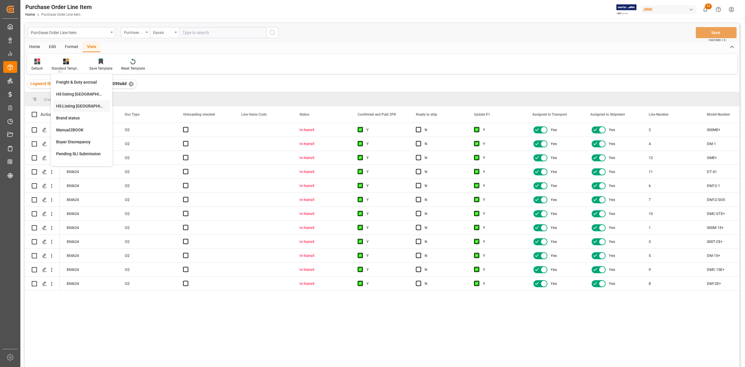
click at [83, 104] on div "HS Listing [GEOGRAPHIC_DATA]" at bounding box center [81, 106] width 51 height 6
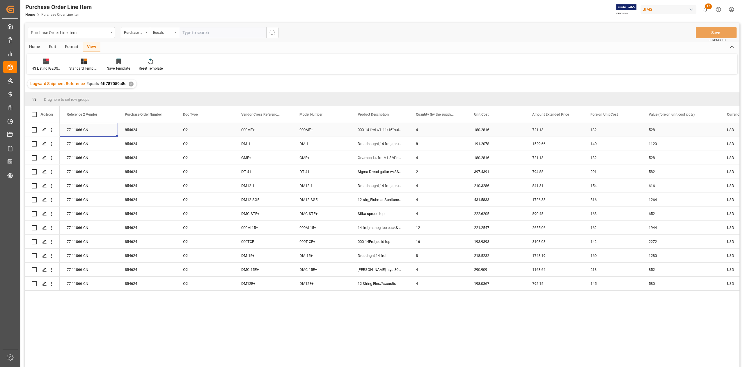
click at [84, 131] on div "77-11066-CN" at bounding box center [89, 130] width 58 height 14
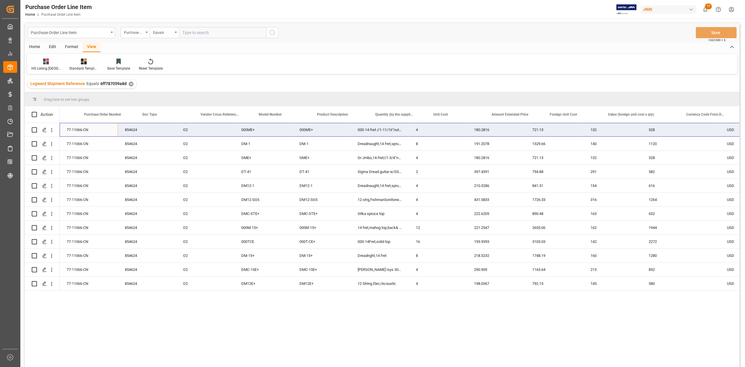
scroll to position [0, 330]
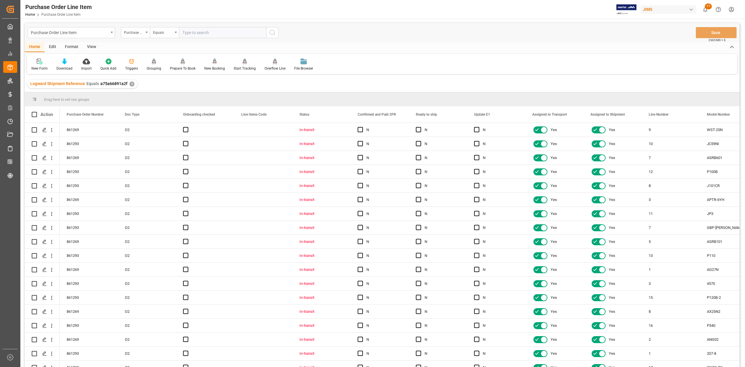
click at [90, 44] on div "View" at bounding box center [92, 47] width 18 height 10
click at [65, 64] on div "Standard Templates" at bounding box center [66, 64] width 38 height 13
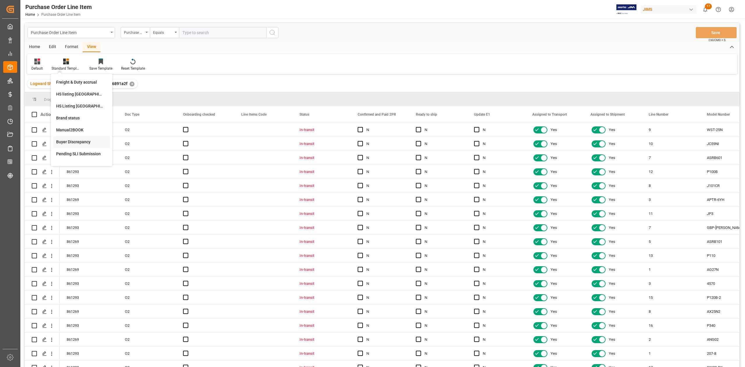
click at [70, 142] on div "Buyer Discrepancy" at bounding box center [81, 142] width 51 height 6
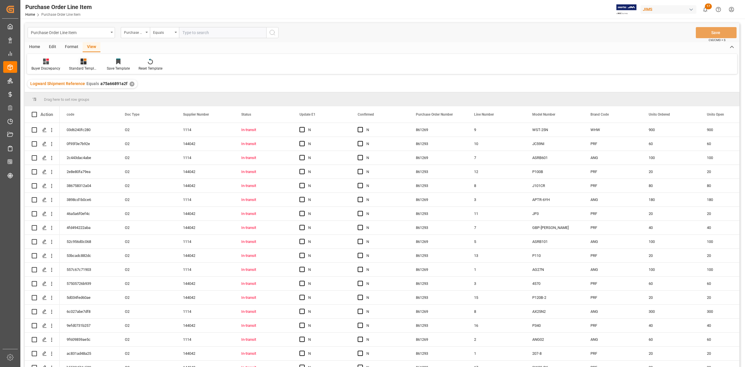
click at [81, 67] on div "Standard Templates" at bounding box center [83, 68] width 29 height 5
click at [87, 104] on div "HS Listing [GEOGRAPHIC_DATA]" at bounding box center [99, 106] width 51 height 6
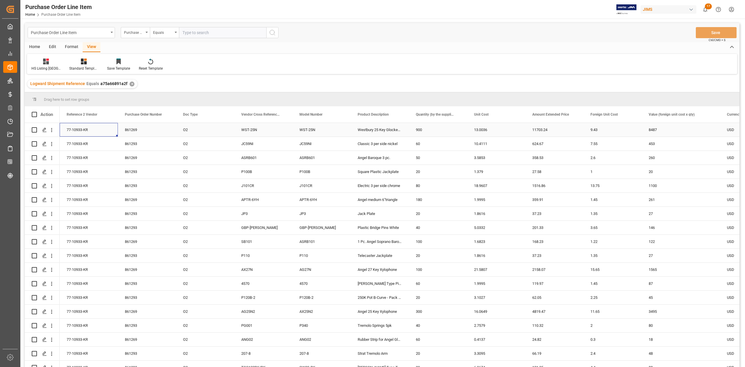
click at [81, 133] on div "77-10933-KR" at bounding box center [89, 130] width 58 height 14
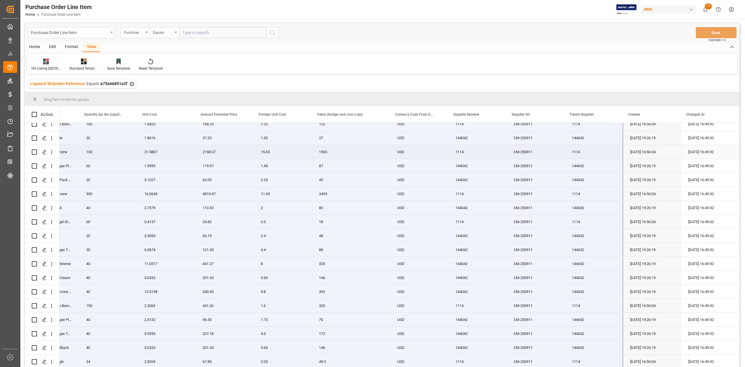
scroll to position [131, 0]
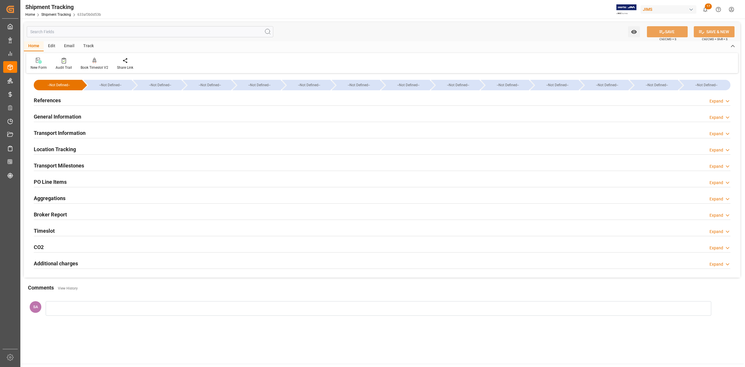
type input "[DATE] 00:00"
click at [83, 165] on h2 "Transport Milestones" at bounding box center [59, 165] width 50 height 8
